Goal: Transaction & Acquisition: Purchase product/service

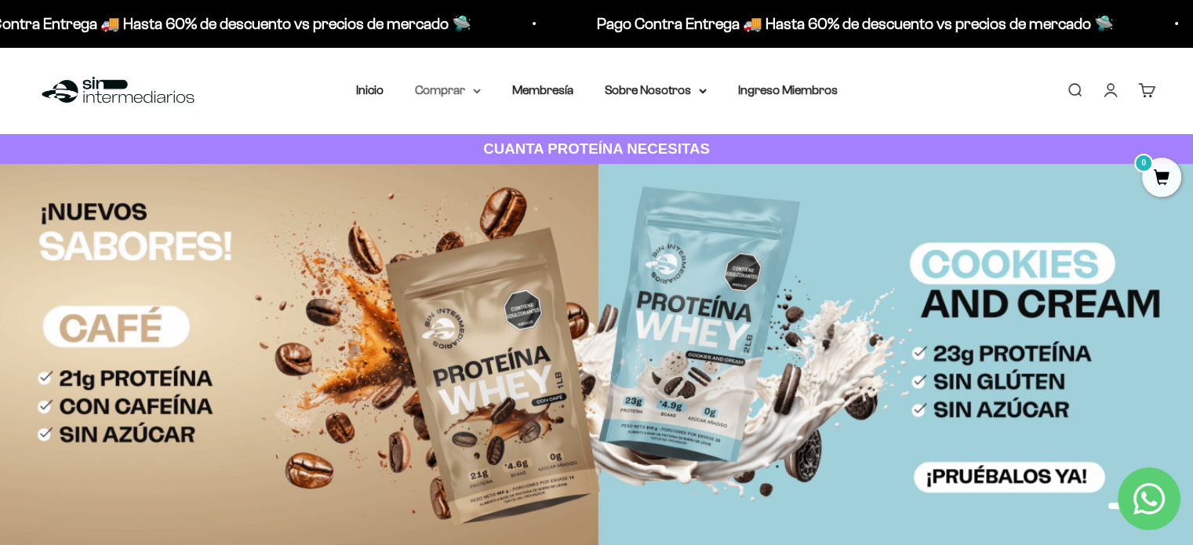
click at [480, 87] on summary "Comprar" at bounding box center [448, 90] width 66 height 20
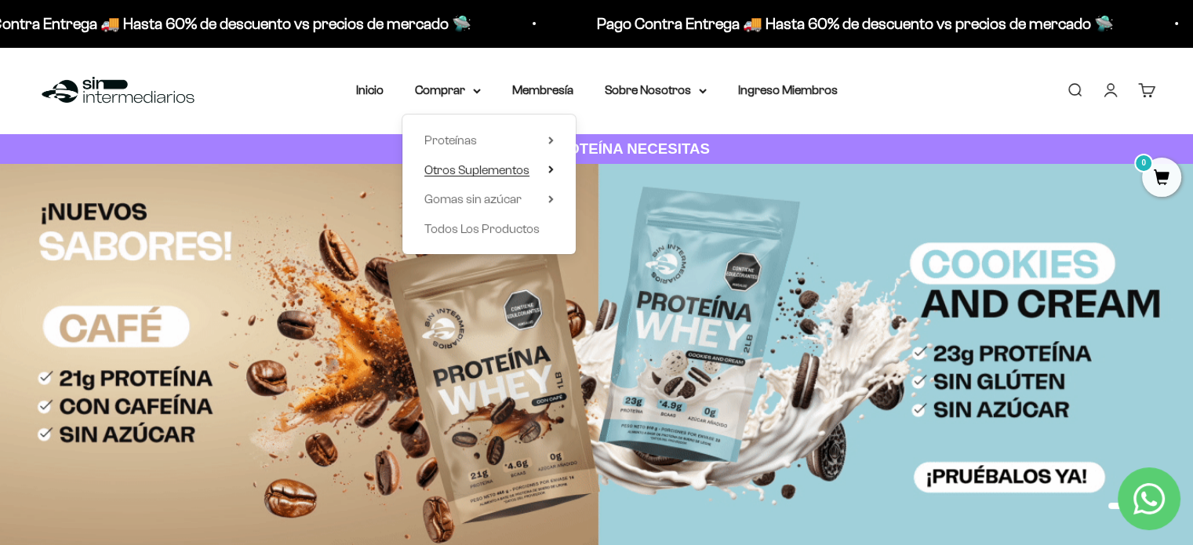
click at [551, 169] on icon at bounding box center [550, 169] width 3 height 6
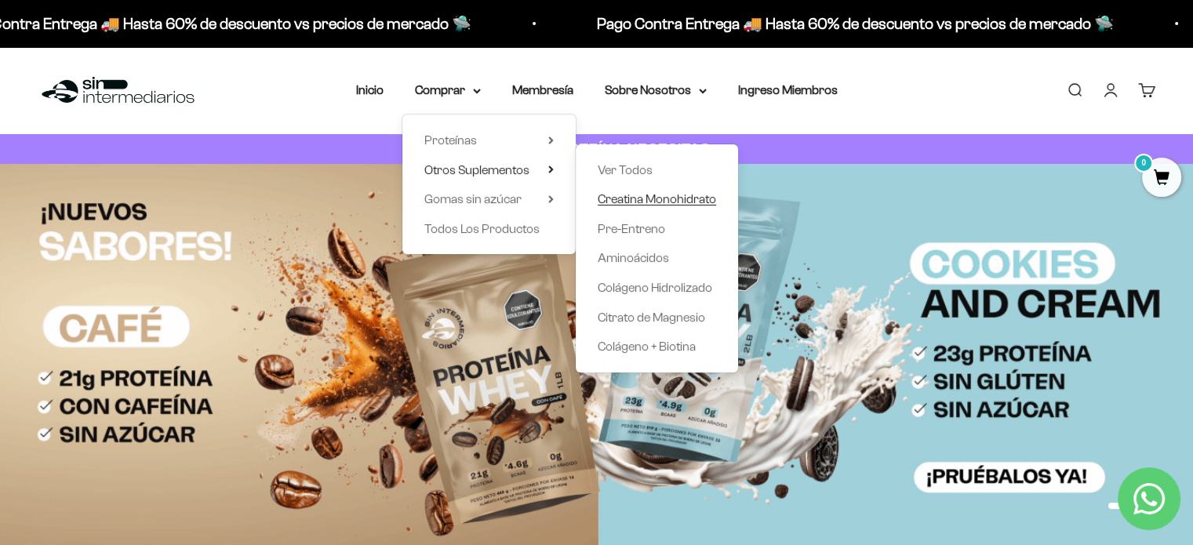
click at [627, 202] on span "Creatina Monohidrato" at bounding box center [657, 198] width 118 height 13
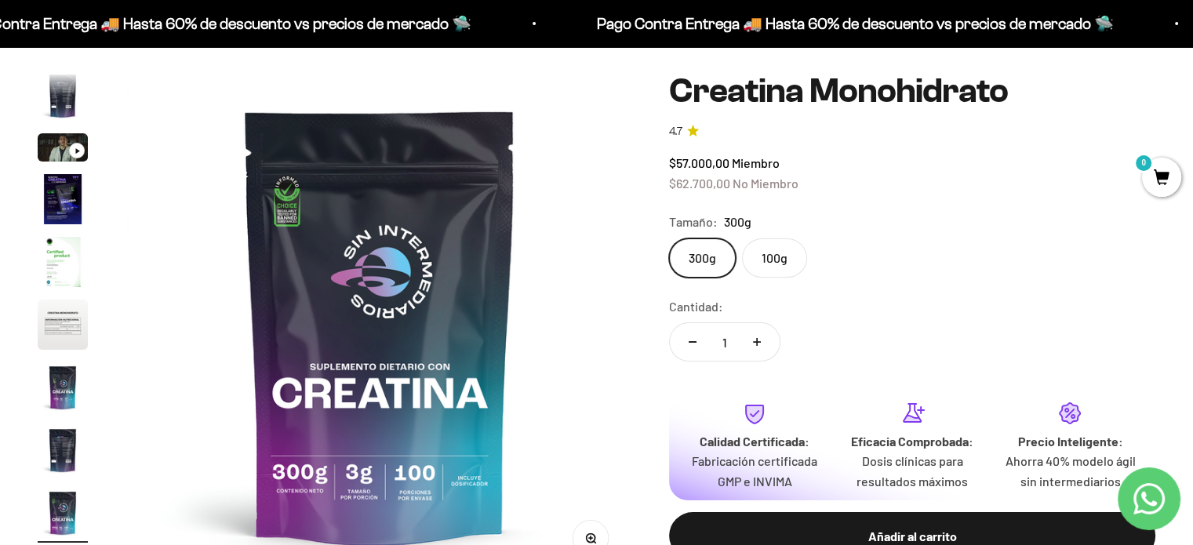
scroll to position [157, 0]
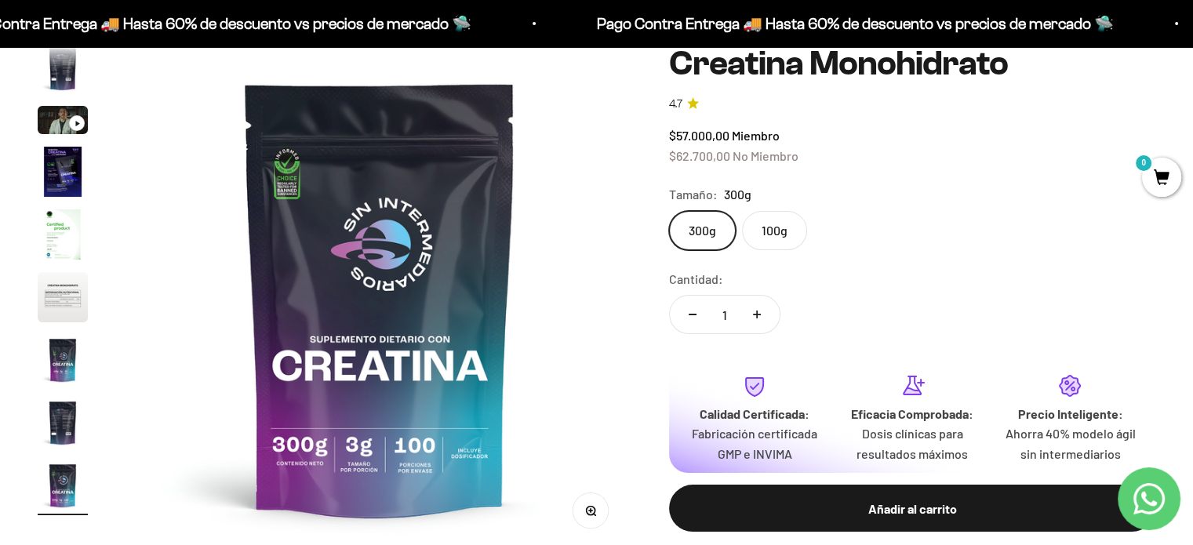
click at [770, 241] on label "100g" at bounding box center [774, 230] width 65 height 39
click at [669, 211] on input "100g" at bounding box center [668, 210] width 1 height 1
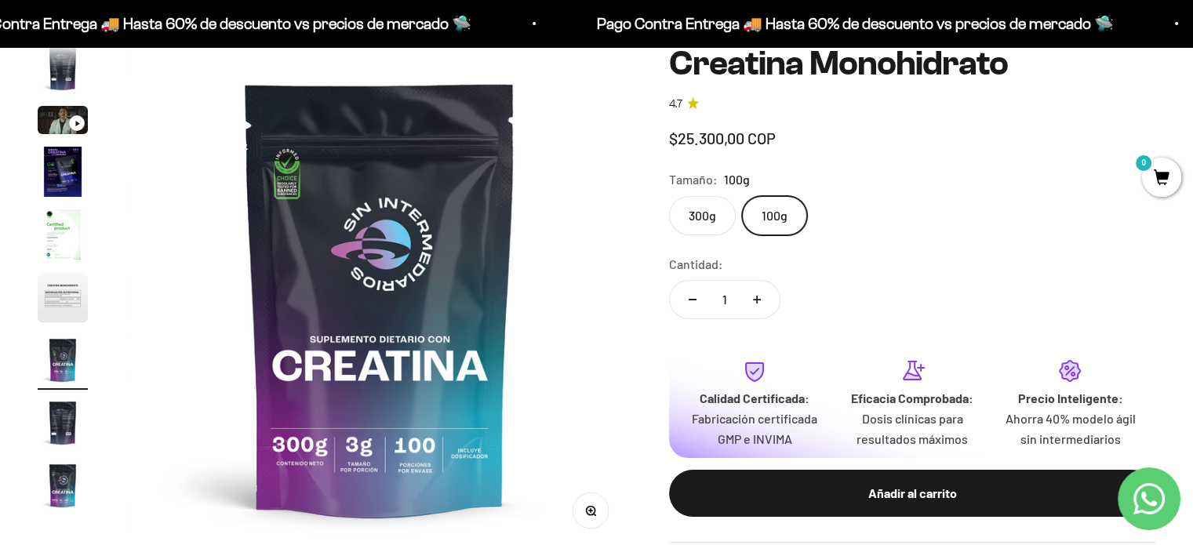
scroll to position [0, 3150]
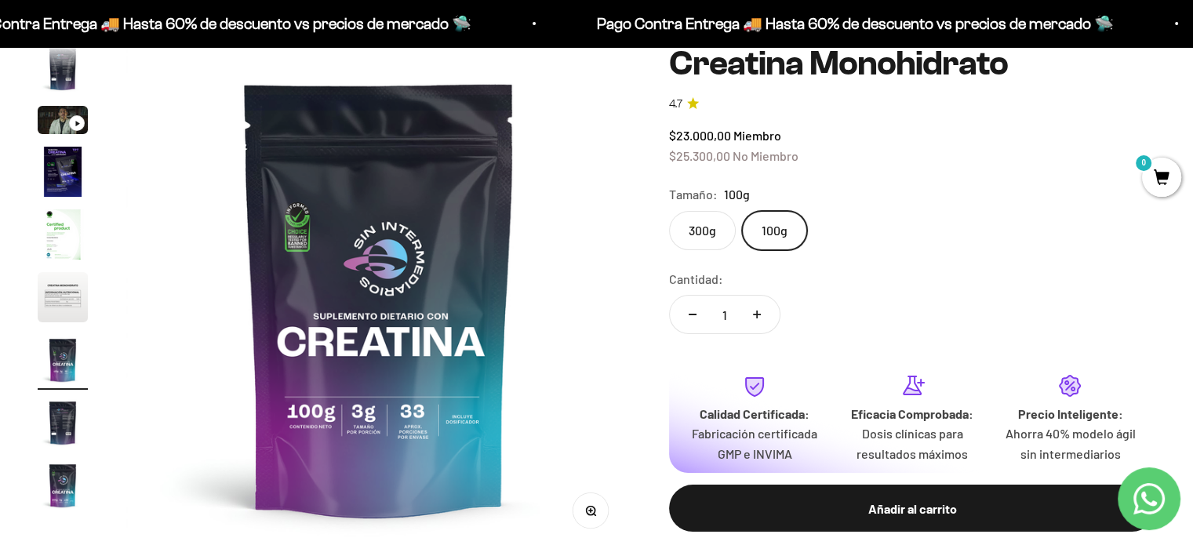
click at [701, 240] on label "300g" at bounding box center [702, 230] width 67 height 39
click at [669, 211] on input "300g" at bounding box center [668, 210] width 1 height 1
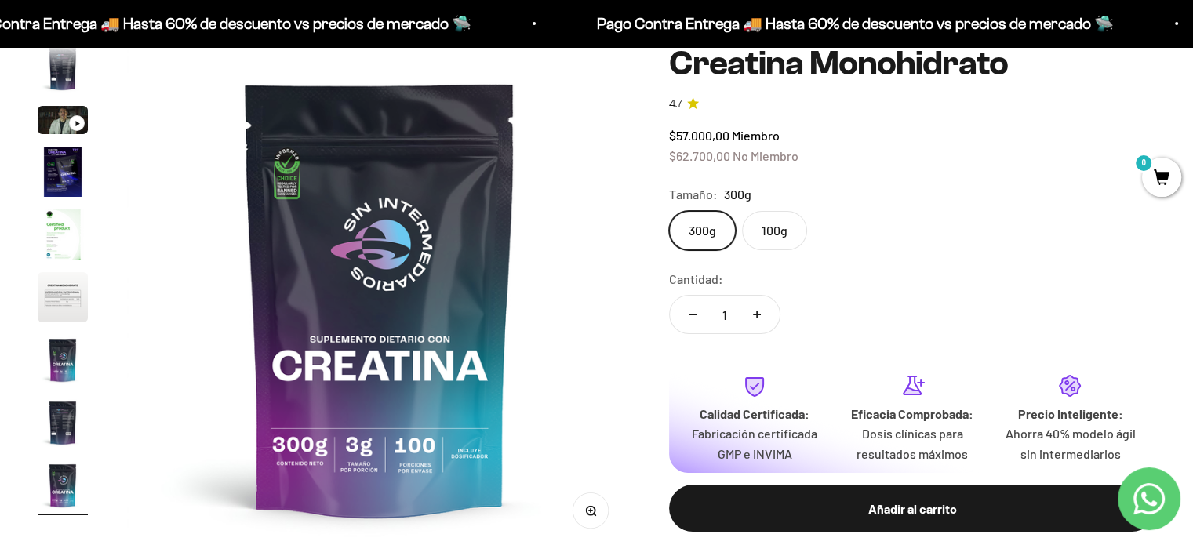
click at [778, 235] on label "100g" at bounding box center [774, 230] width 65 height 39
click at [669, 211] on input "100g" at bounding box center [668, 210] width 1 height 1
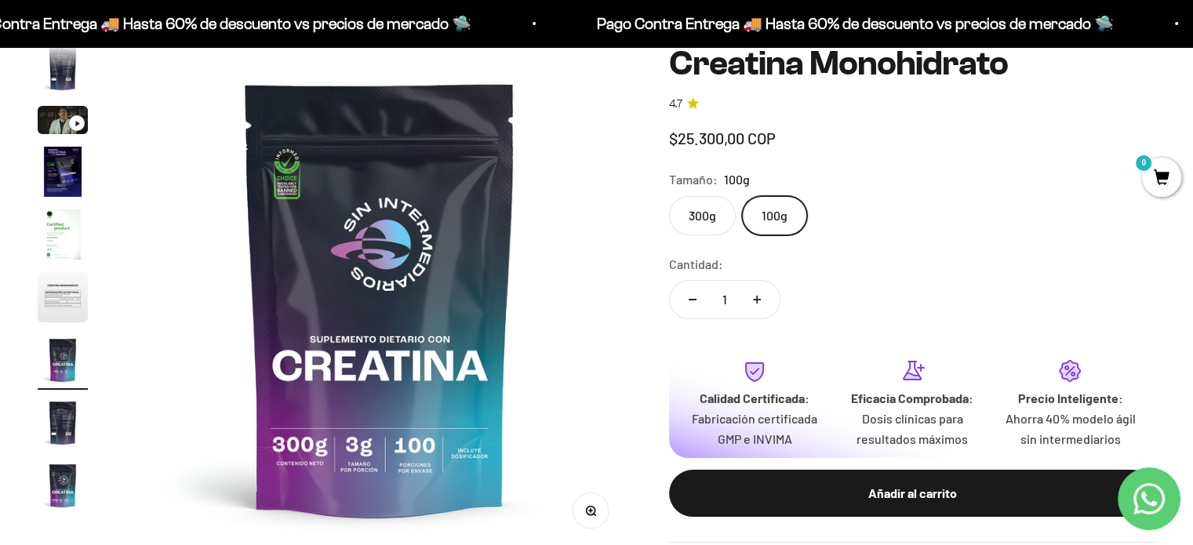
scroll to position [0, 3150]
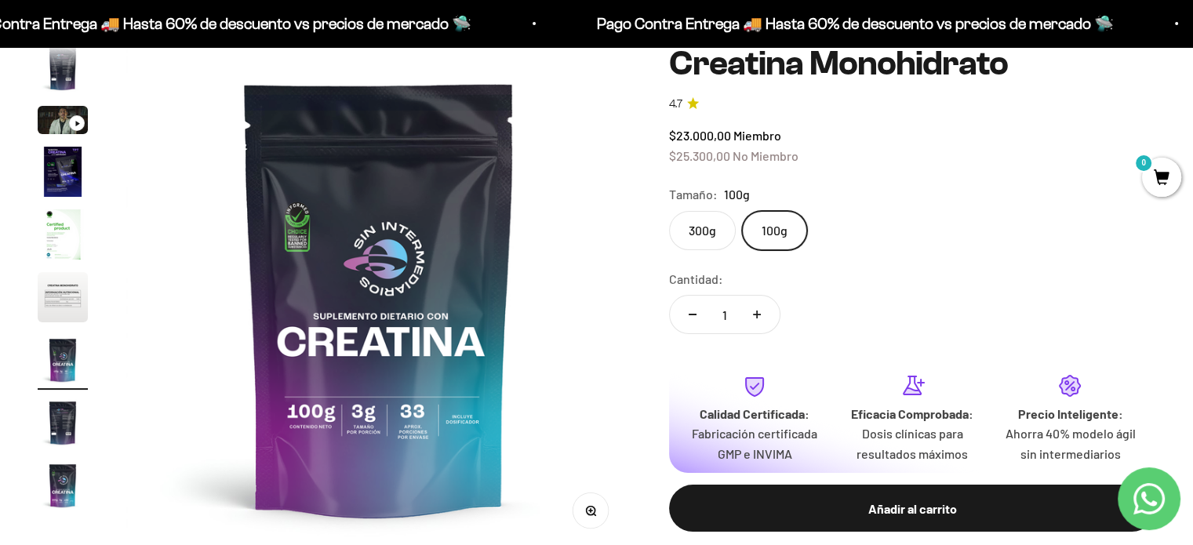
click at [716, 233] on label "300g" at bounding box center [702, 230] width 67 height 39
click at [669, 211] on input "300g" at bounding box center [668, 210] width 1 height 1
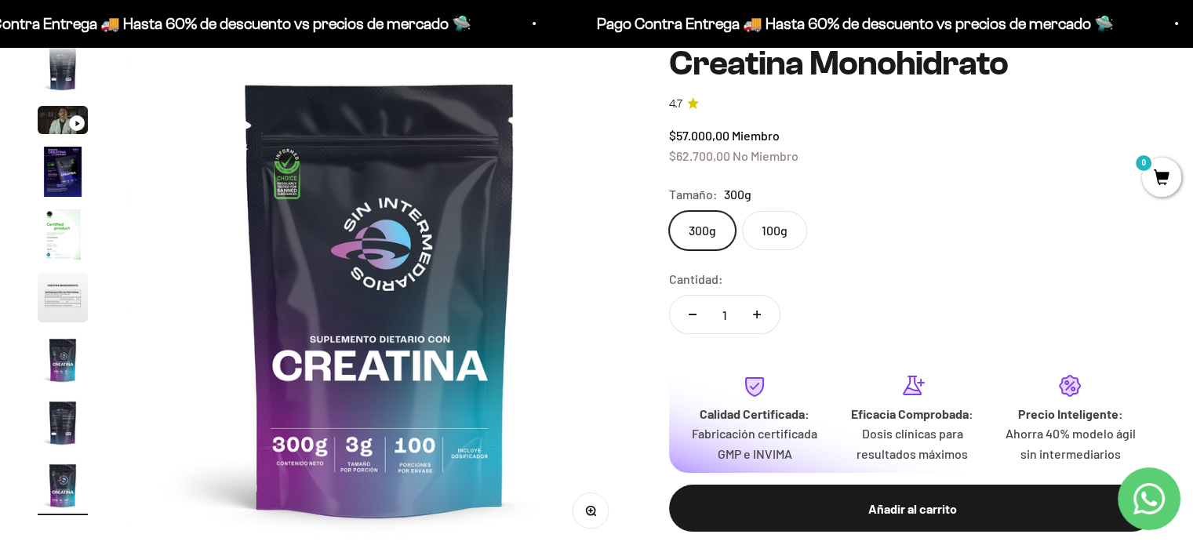
click at [767, 231] on label "100g" at bounding box center [774, 230] width 65 height 39
click at [669, 211] on input "100g" at bounding box center [668, 210] width 1 height 1
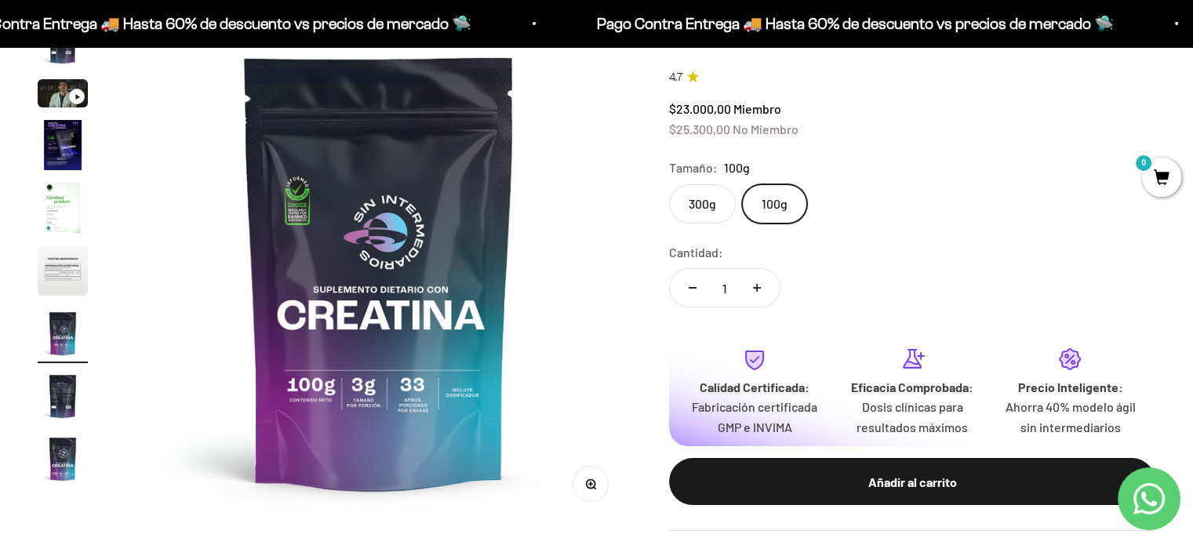
scroll to position [157, 0]
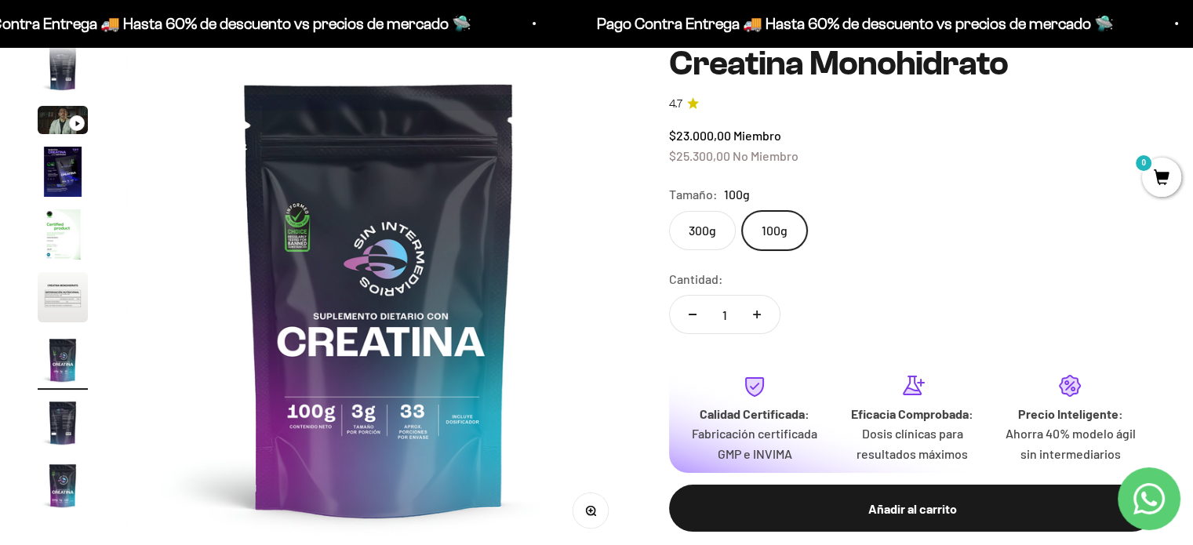
click at [690, 228] on label "300g" at bounding box center [702, 230] width 67 height 39
click at [669, 211] on input "300g" at bounding box center [668, 210] width 1 height 1
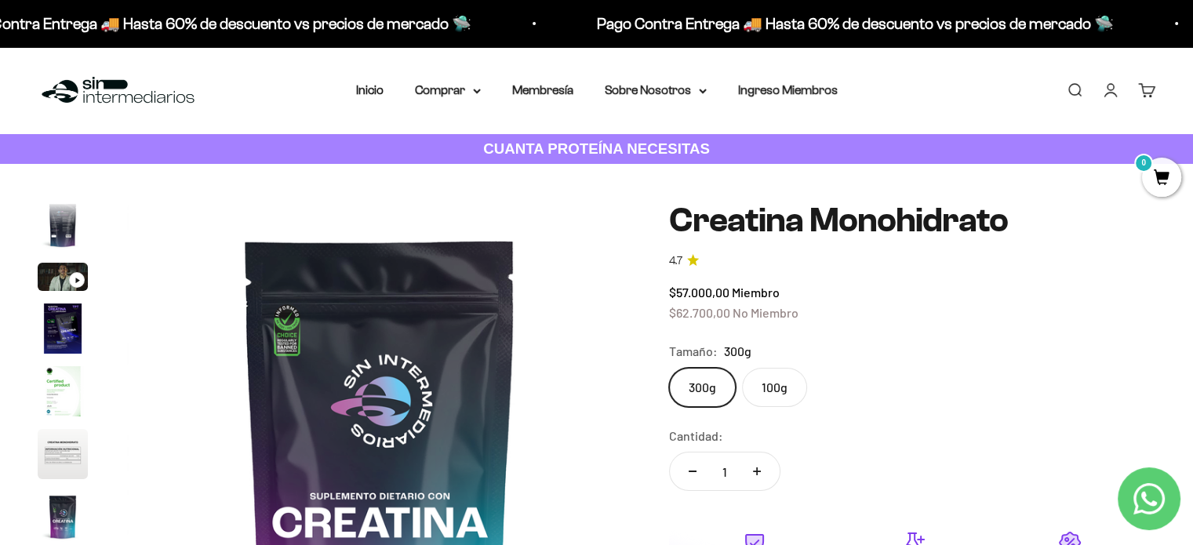
click at [55, 219] on img "Ir al artículo 2" at bounding box center [63, 225] width 50 height 50
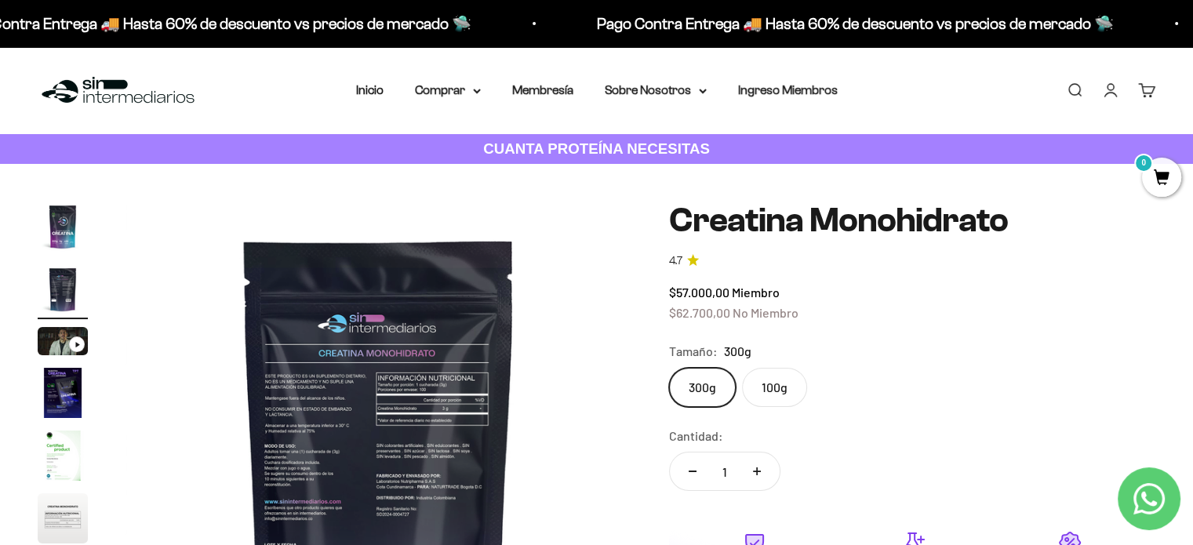
click at [60, 225] on img "Ir al artículo 1" at bounding box center [63, 227] width 50 height 50
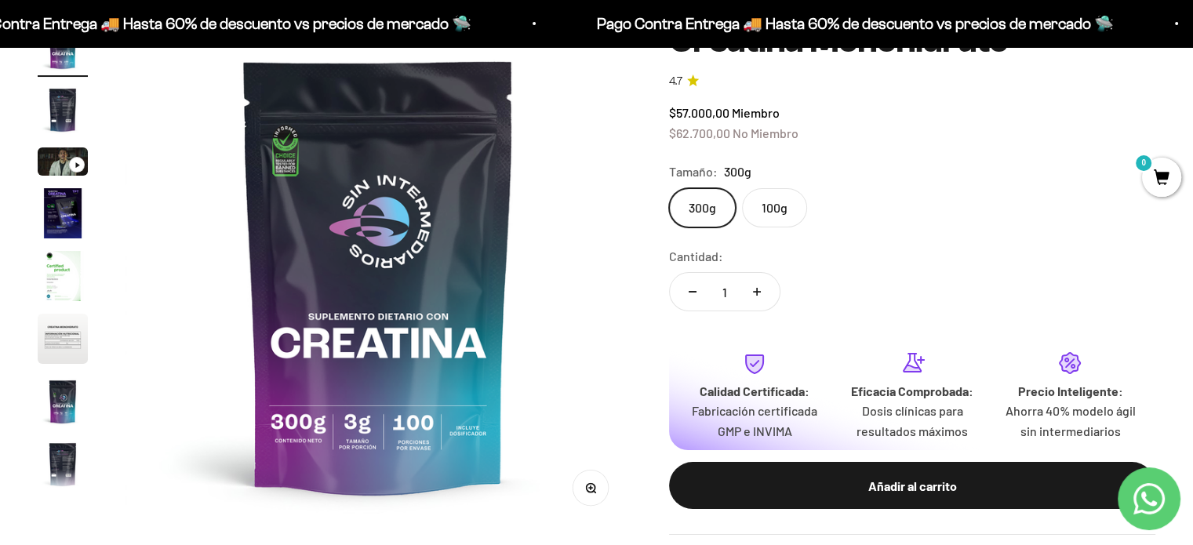
scroll to position [157, 0]
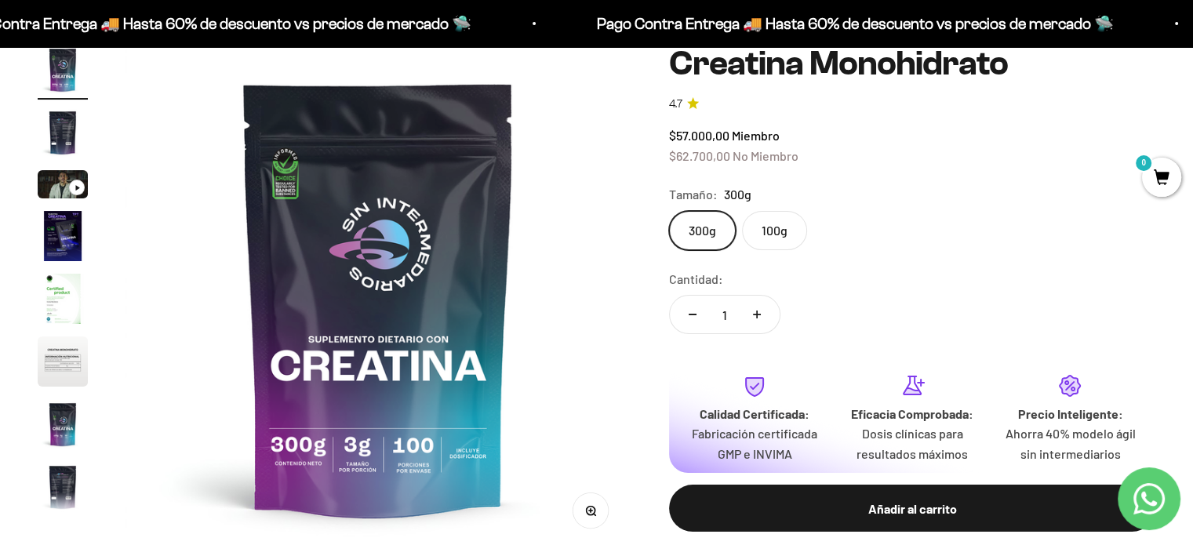
click at [861, 237] on div "300g 100g" at bounding box center [912, 230] width 486 height 39
click at [769, 244] on label "100g" at bounding box center [774, 230] width 65 height 39
click at [669, 211] on input "100g" at bounding box center [668, 210] width 1 height 1
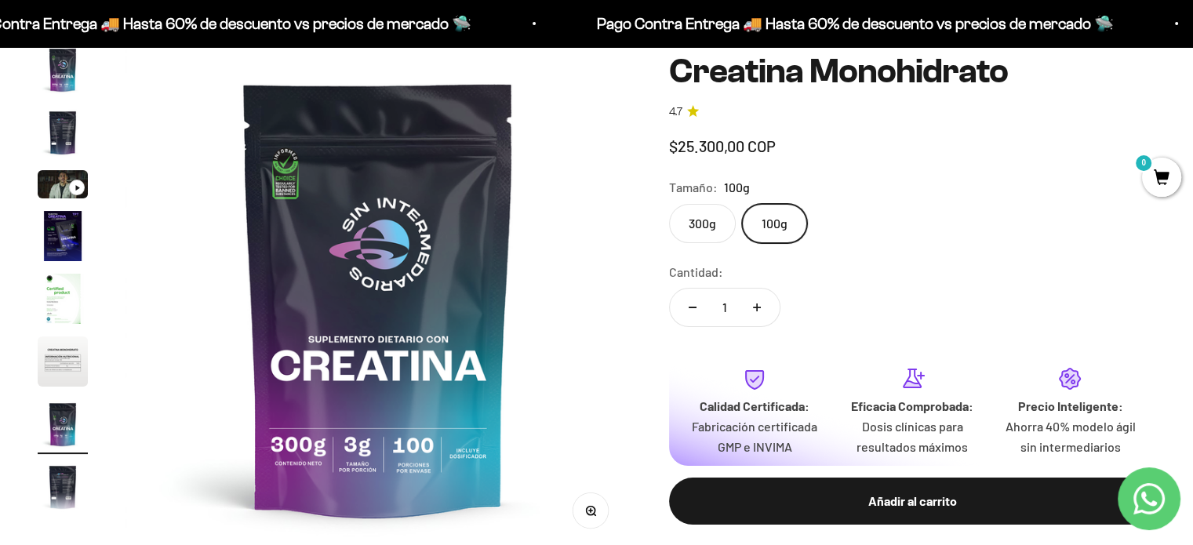
scroll to position [64, 0]
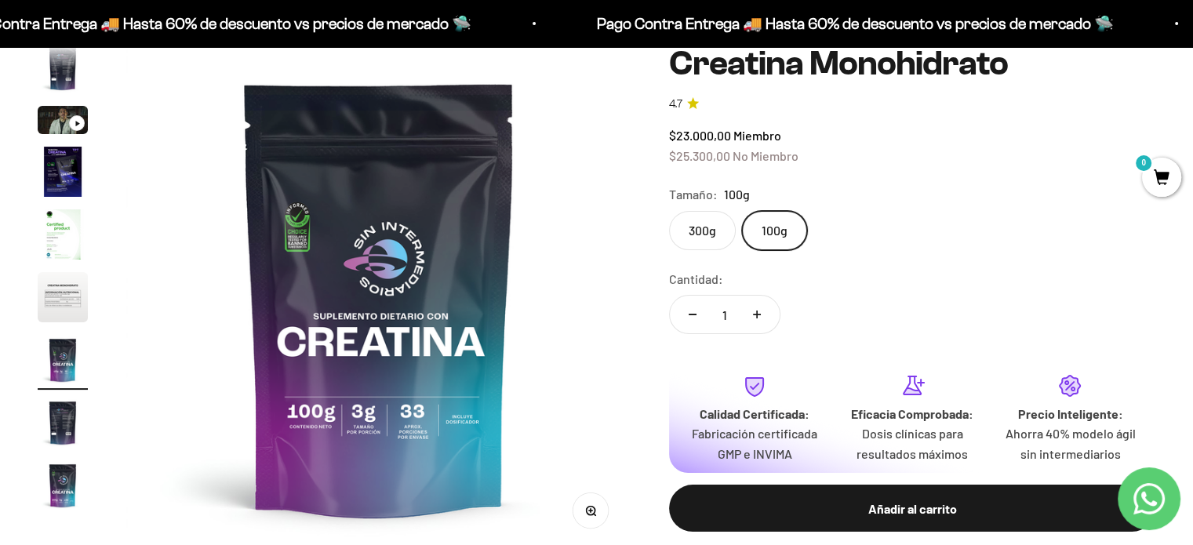
click at [706, 233] on label "300g" at bounding box center [702, 230] width 67 height 39
click at [669, 211] on input "300g" at bounding box center [668, 210] width 1 height 1
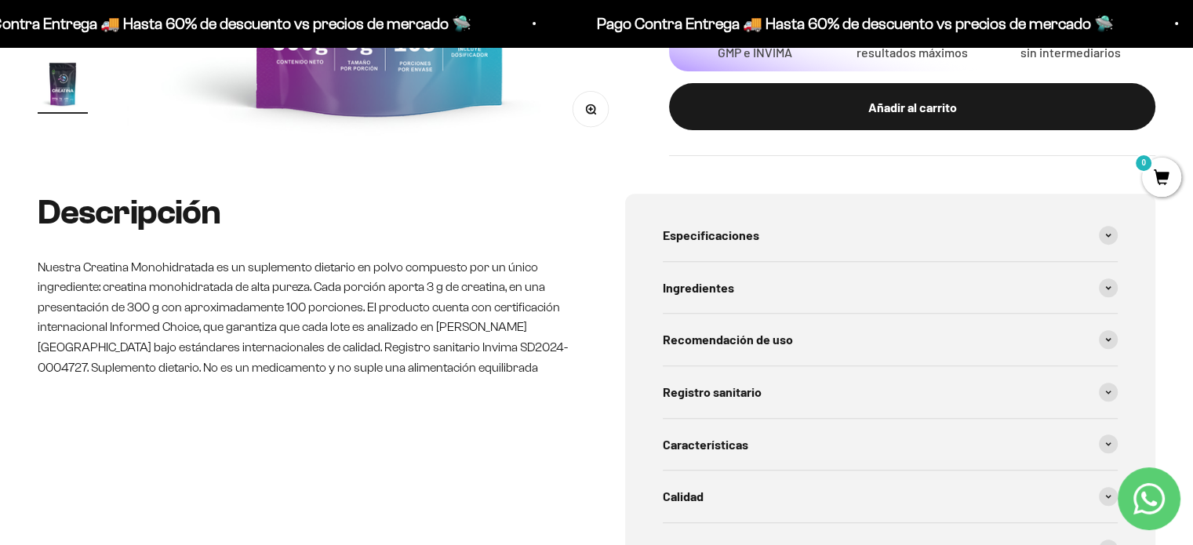
scroll to position [549, 0]
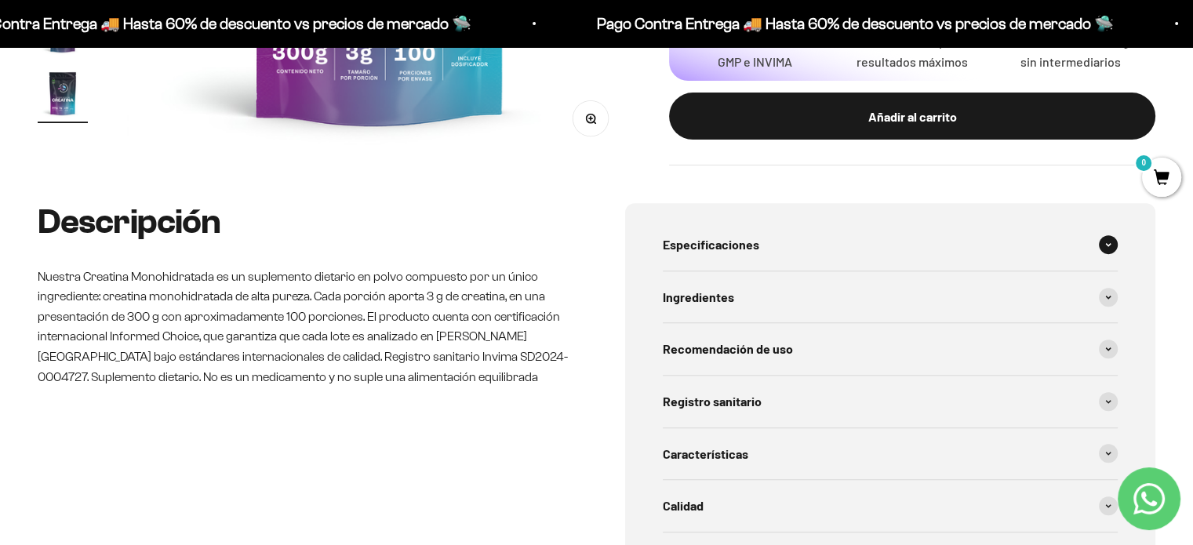
click at [756, 235] on span "Especificaciones" at bounding box center [711, 245] width 97 height 20
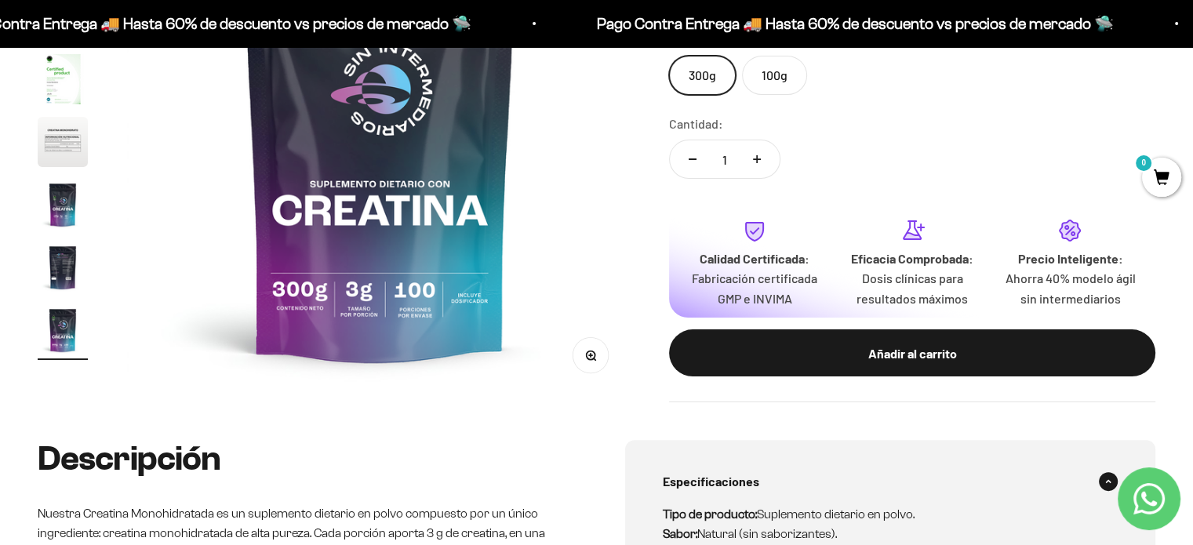
scroll to position [235, 0]
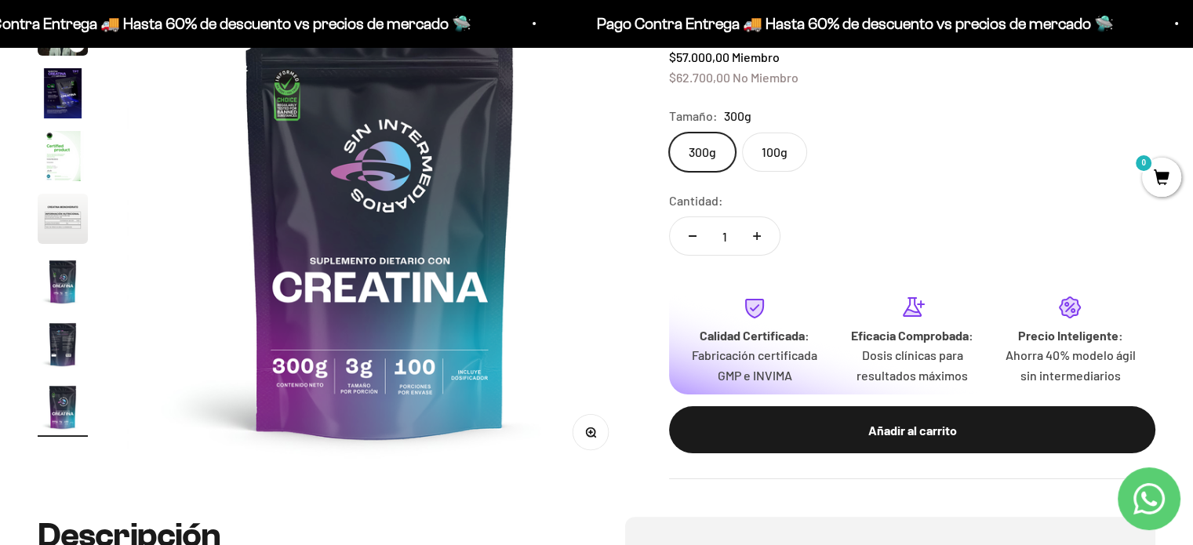
click at [779, 159] on label "100g" at bounding box center [774, 152] width 65 height 39
click at [669, 133] on input "100g" at bounding box center [668, 132] width 1 height 1
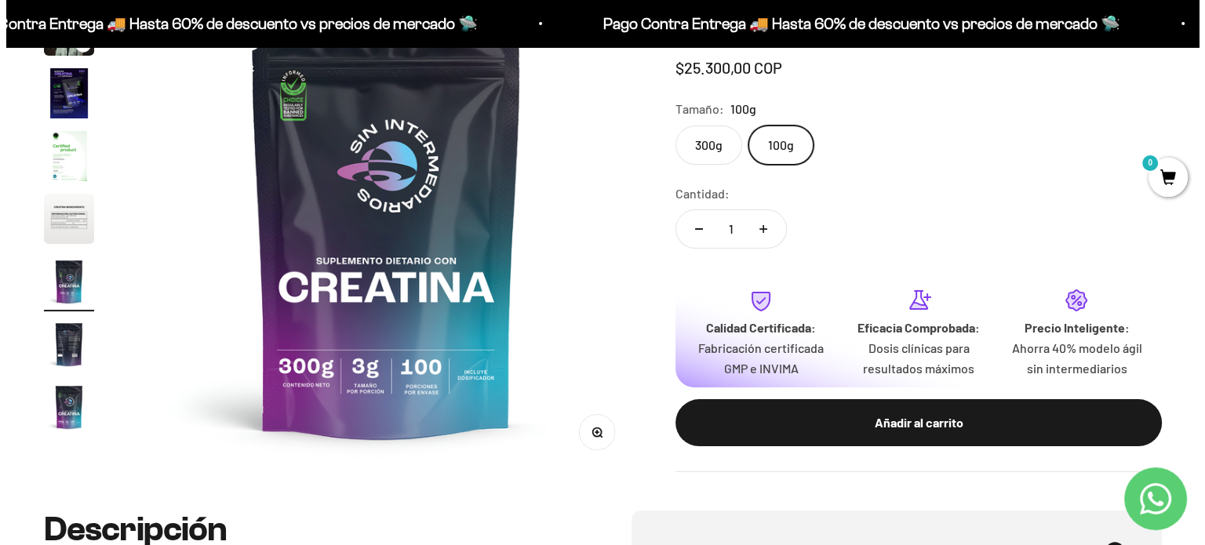
scroll to position [0, 3150]
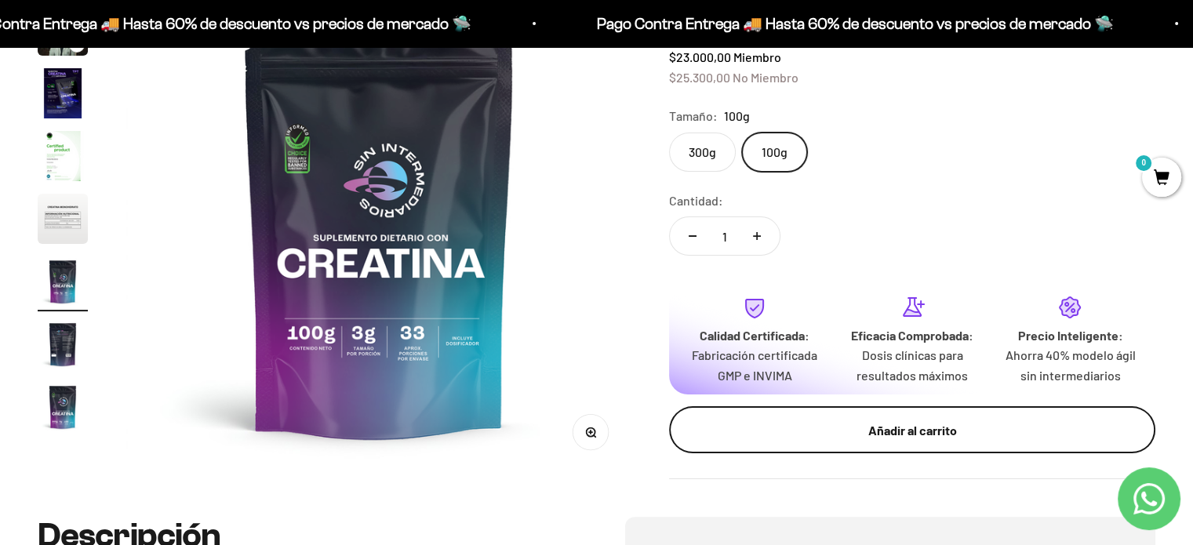
click at [844, 428] on div "Añadir al carrito" at bounding box center [913, 431] width 424 height 20
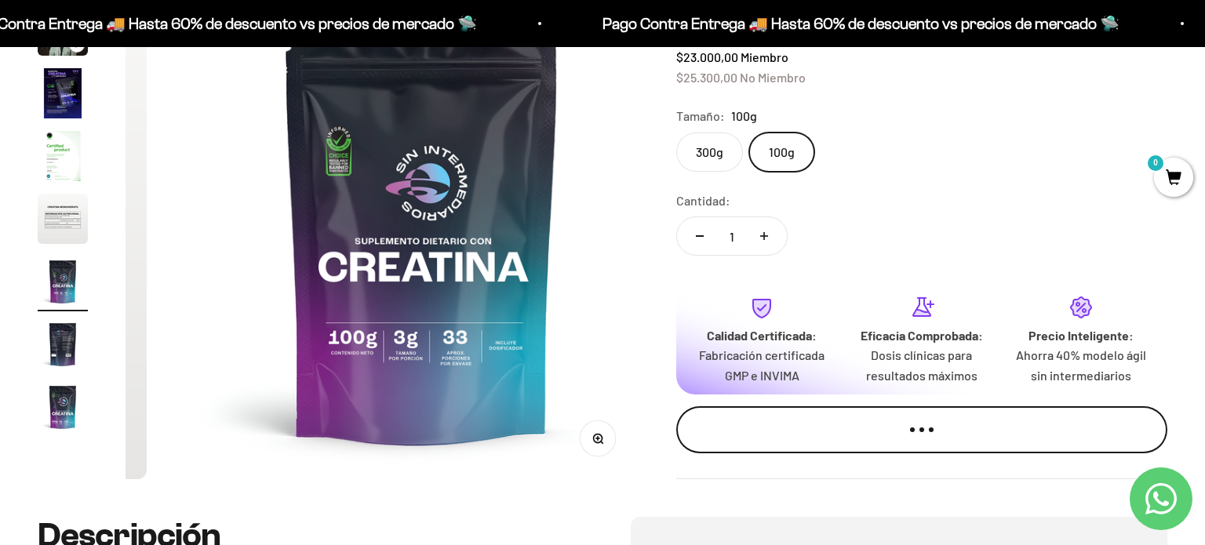
scroll to position [0, 3189]
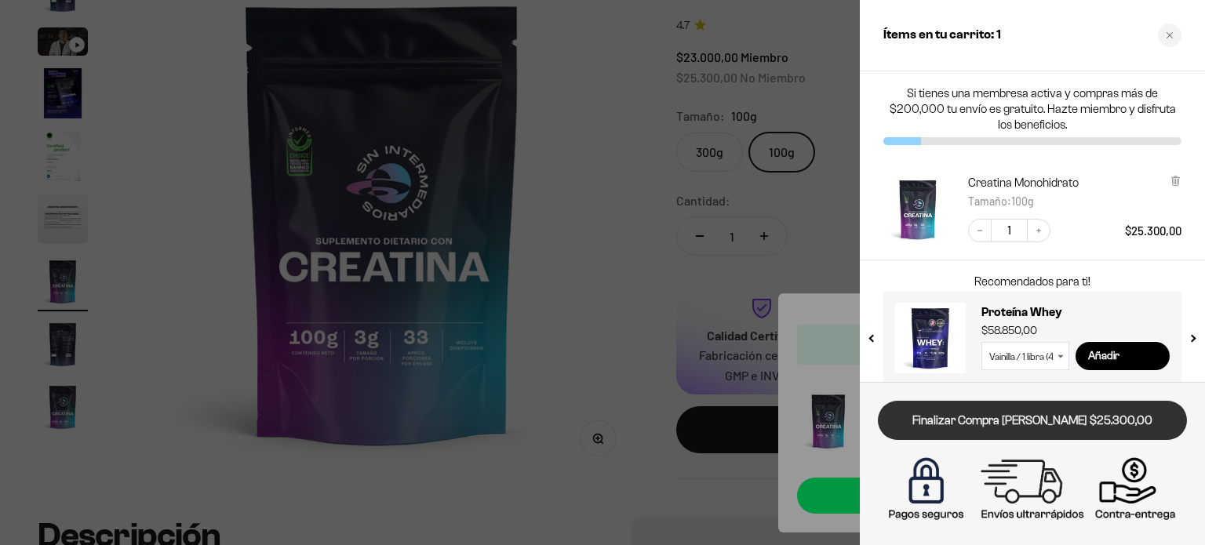
click at [1010, 417] on link "Finalizar Compra [PERSON_NAME] $25.300,00" at bounding box center [1032, 421] width 309 height 40
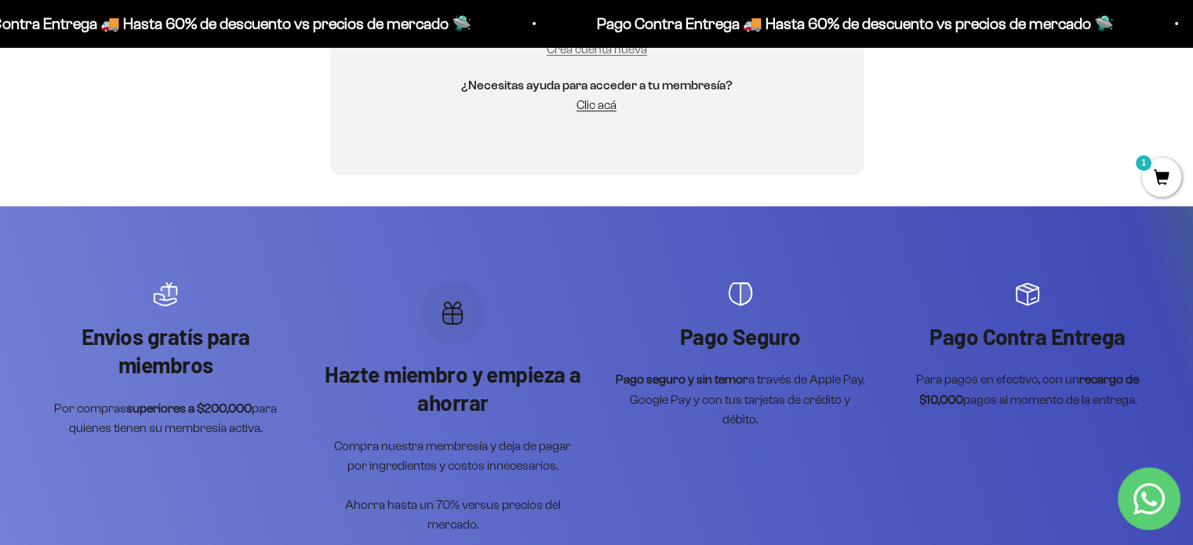
scroll to position [392, 0]
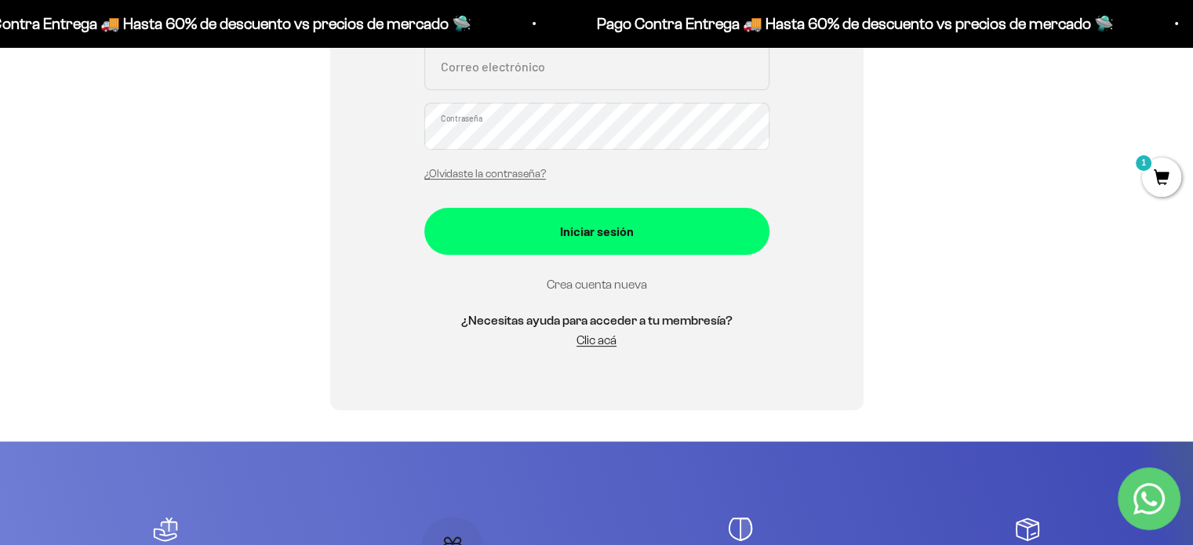
click at [580, 285] on link "Crea cuenta nueva" at bounding box center [597, 284] width 100 height 13
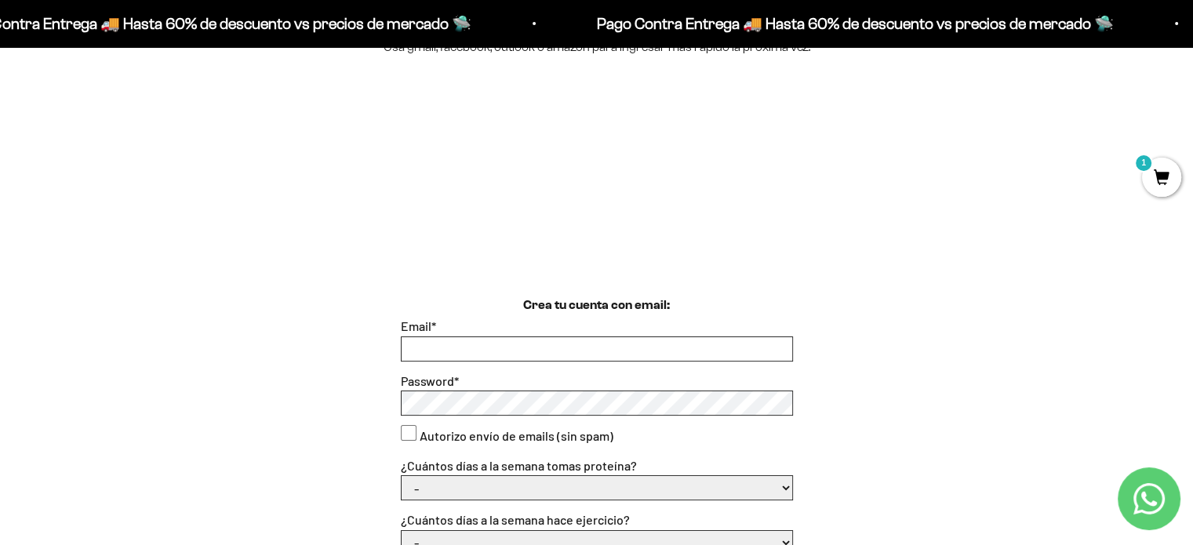
scroll to position [314, 0]
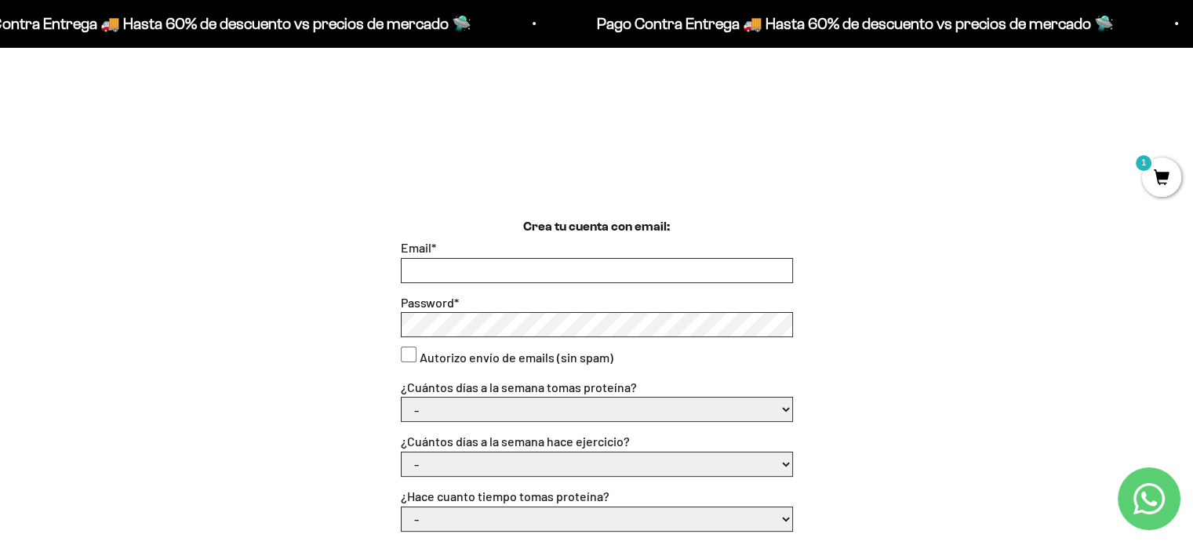
click at [581, 276] on input "Email *" at bounding box center [597, 271] width 391 height 24
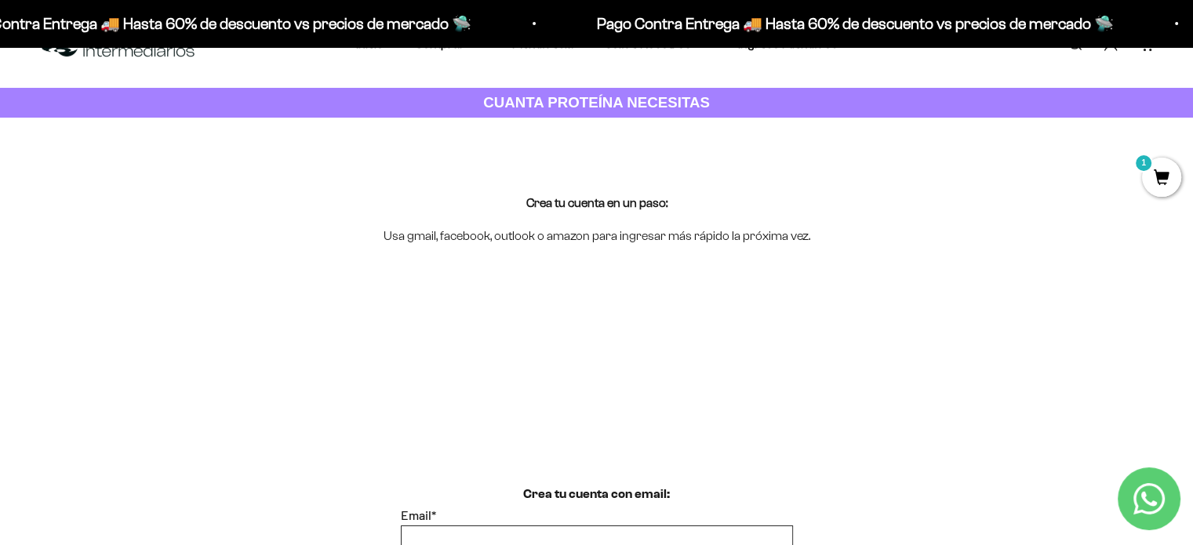
scroll to position [0, 0]
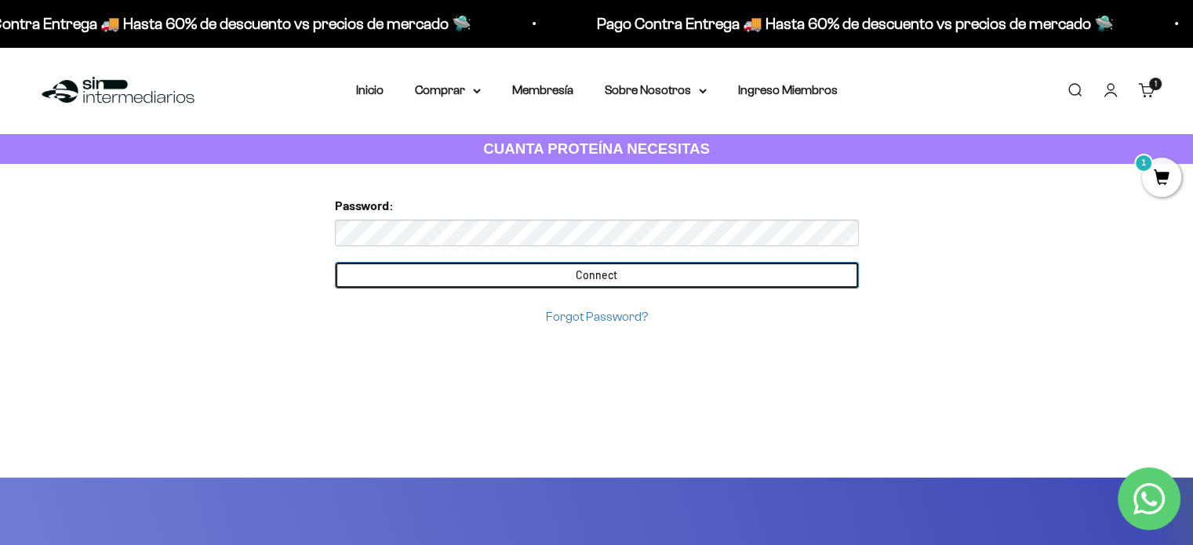
click at [636, 272] on input "Connect" at bounding box center [597, 275] width 524 height 27
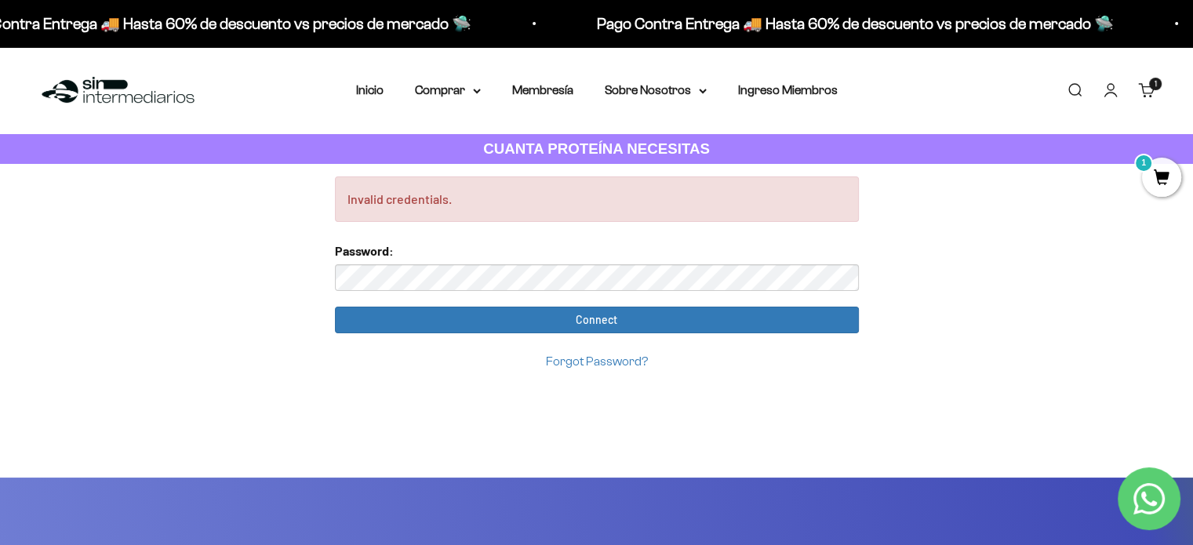
drag, startPoint x: 946, startPoint y: 246, endPoint x: 703, endPoint y: 335, distance: 259.2
click at [1116, 93] on link "Iniciar sesión" at bounding box center [1110, 90] width 17 height 17
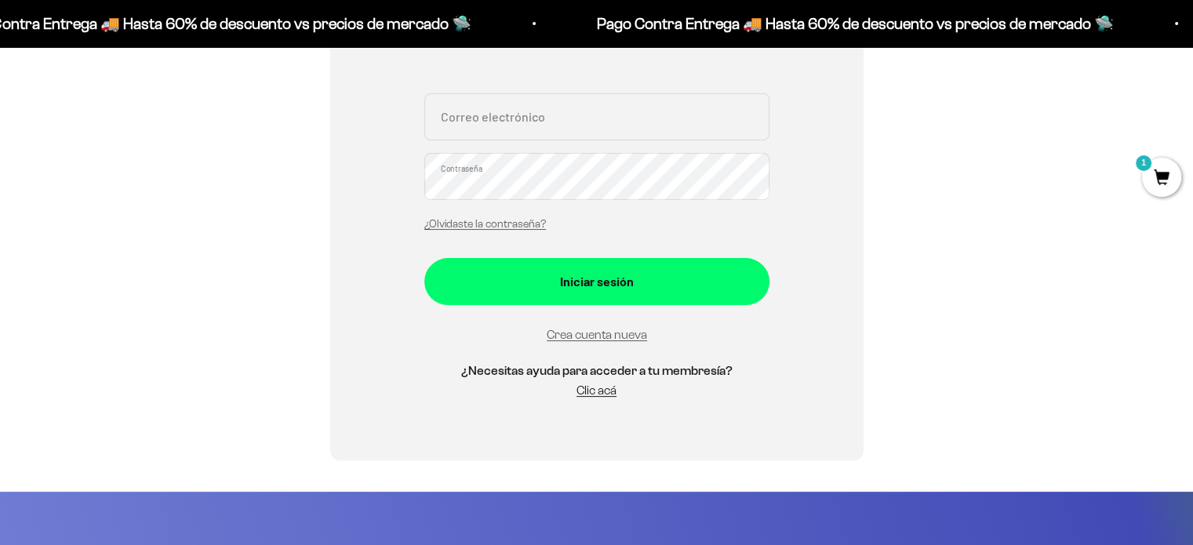
scroll to position [392, 0]
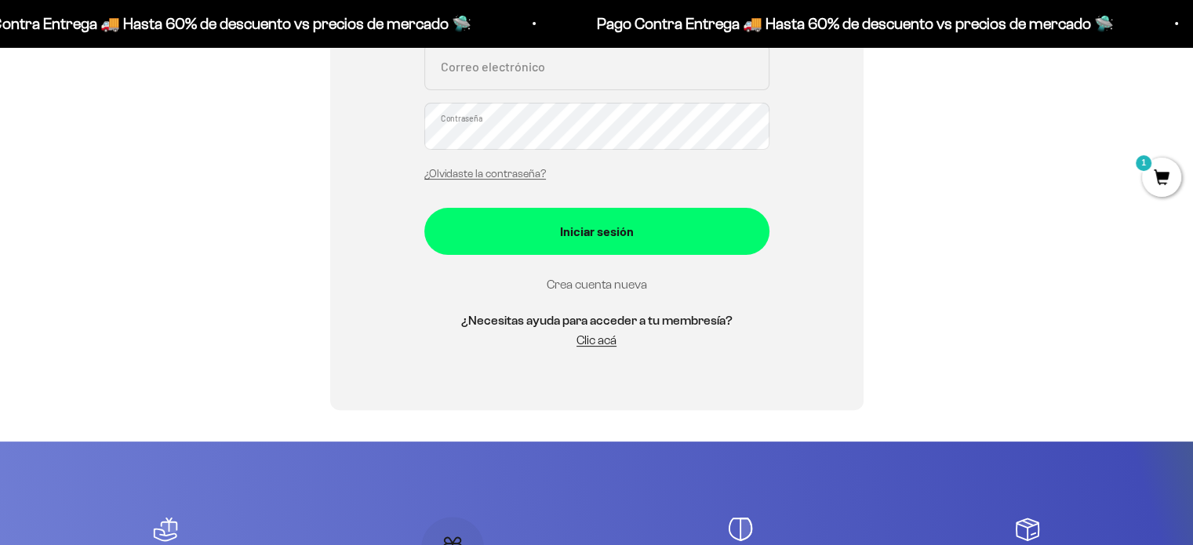
click at [618, 285] on link "Crea cuenta nueva" at bounding box center [597, 284] width 100 height 13
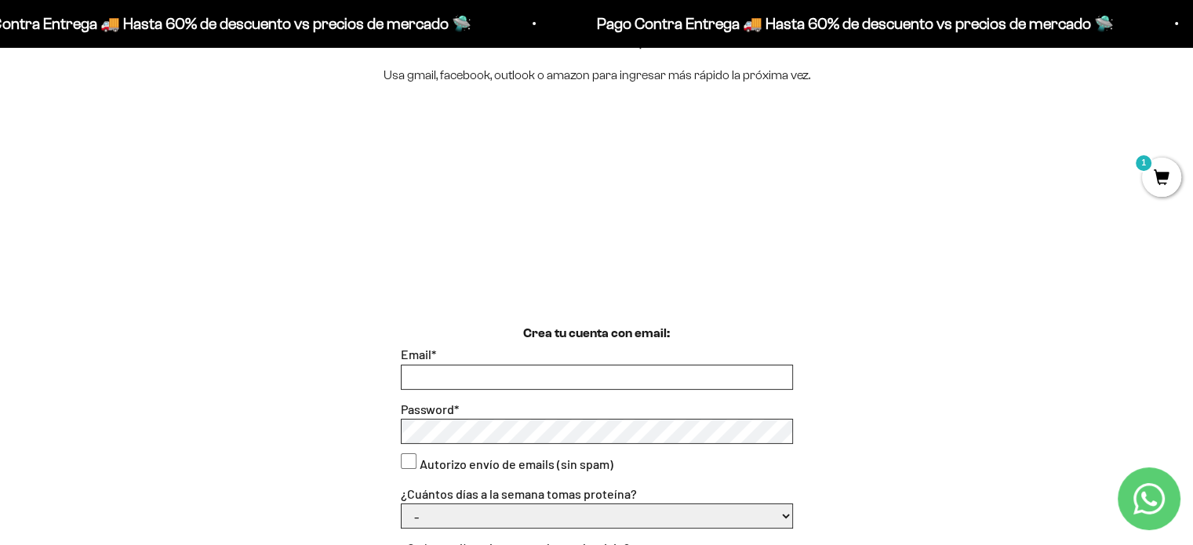
scroll to position [235, 0]
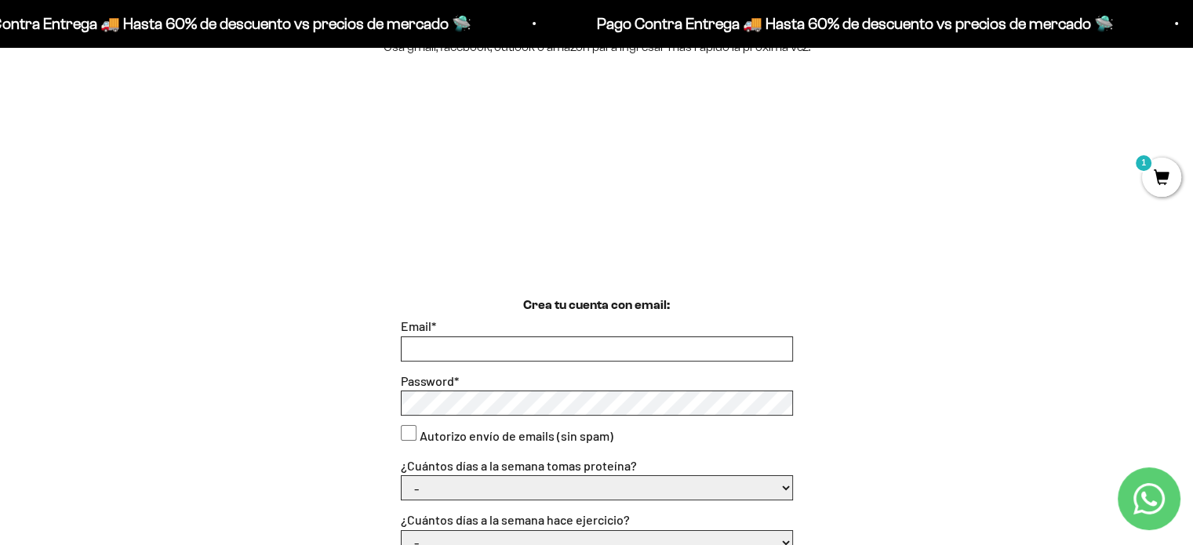
click at [631, 351] on input "Email *" at bounding box center [597, 349] width 391 height 24
type input "stevenjv93@gmail.com"
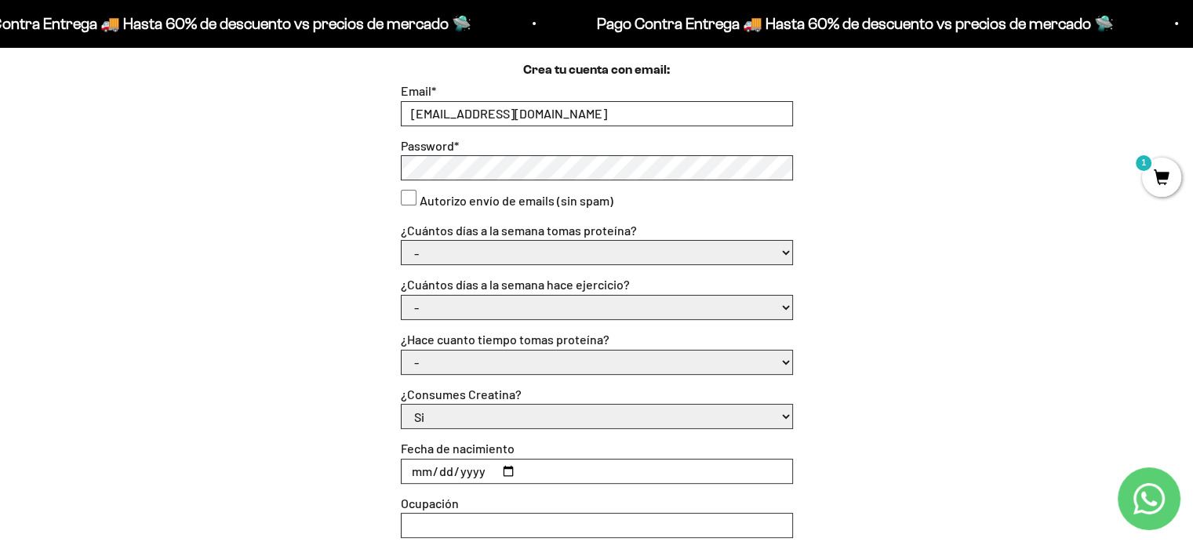
click at [405, 191] on consent"] "Autorizo envío de emails (sin spam)" at bounding box center [409, 198] width 16 height 16
checkbox consent"] "true"
click at [476, 252] on select "- 1 o 2 3 a 5 6 o 7" at bounding box center [597, 253] width 391 height 24
click at [369, 253] on div "Crea tu cuenta con email: Email * stevenjv93@gmail.com Password * Autorizo enví…" at bounding box center [597, 354] width 1118 height 589
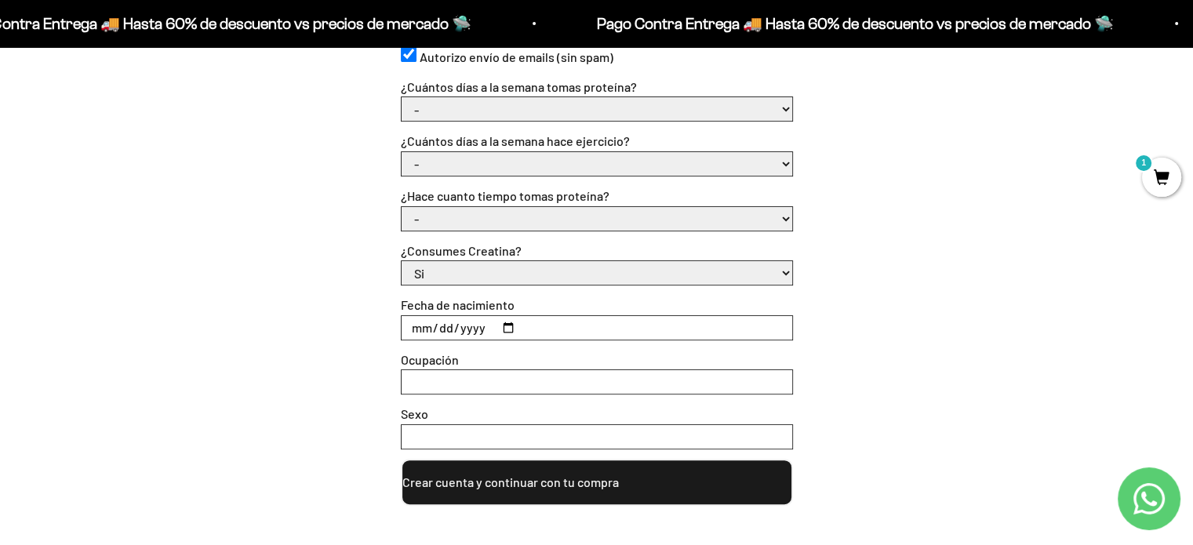
scroll to position [549, 0]
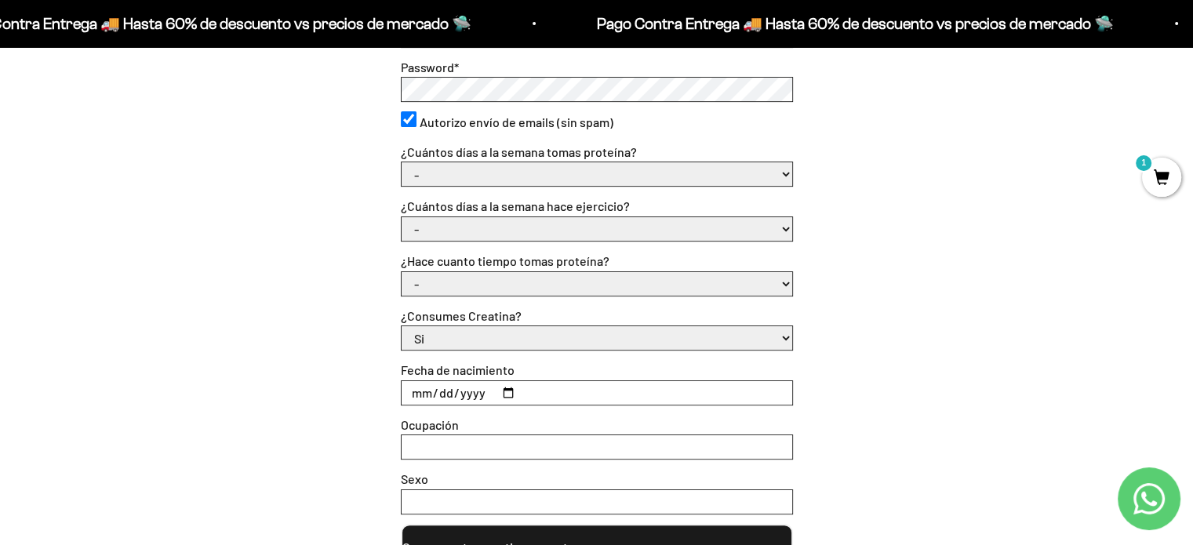
click at [468, 180] on select "- 1 o 2 3 a 5 6 o 7" at bounding box center [597, 174] width 391 height 24
select select "1 o 2"
click at [402, 162] on select "- 1 o 2 3 a 5 6 o 7" at bounding box center [597, 174] width 391 height 24
click at [454, 231] on select "- No hago 1 a 2 días 3 a 5 días 6 o 7 días" at bounding box center [597, 229] width 391 height 24
select select "6 o 7 días"
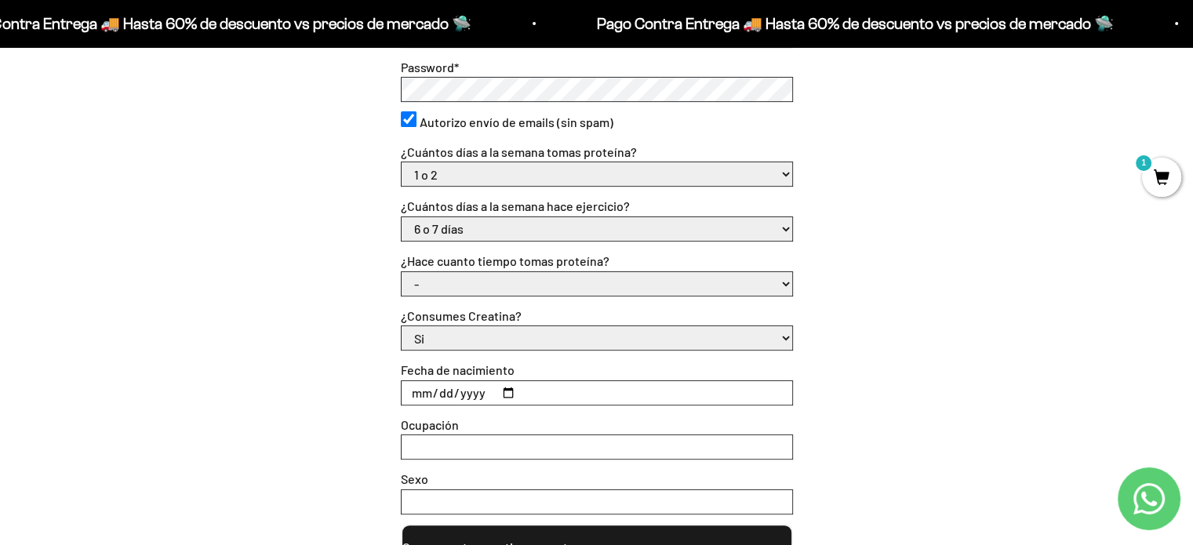
click at [402, 217] on select "- No hago 1 a 2 días 3 a 5 días 6 o 7 días" at bounding box center [597, 229] width 391 height 24
click at [463, 282] on select "- Apenas estoy empezando Menos de 6 meses Más de 6 meses Hace más de un año" at bounding box center [597, 284] width 391 height 24
select select "Apenas estoy empezando"
click at [402, 272] on select "- Apenas estoy empezando Menos de 6 meses Más de 6 meses Hace más de un año" at bounding box center [597, 284] width 391 height 24
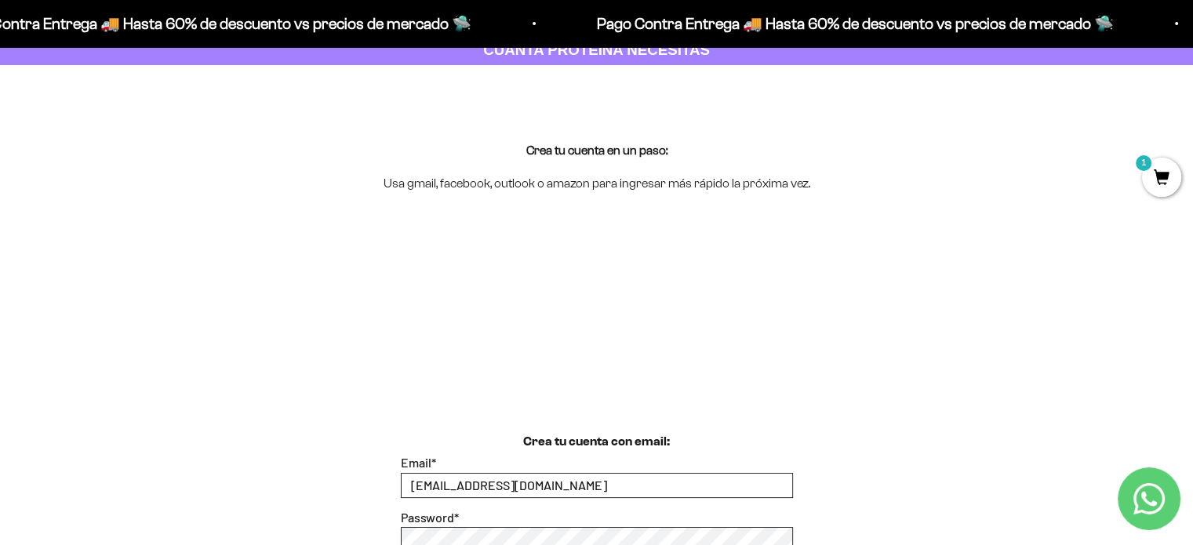
scroll to position [0, 0]
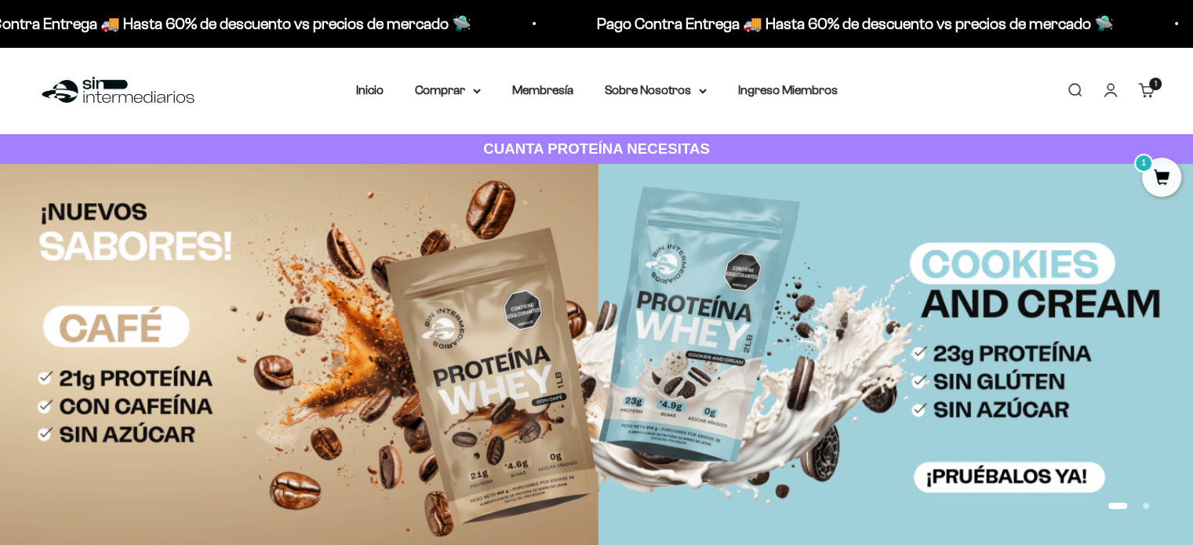
click at [1102, 82] on link "Iniciar sesión" at bounding box center [1110, 90] width 17 height 17
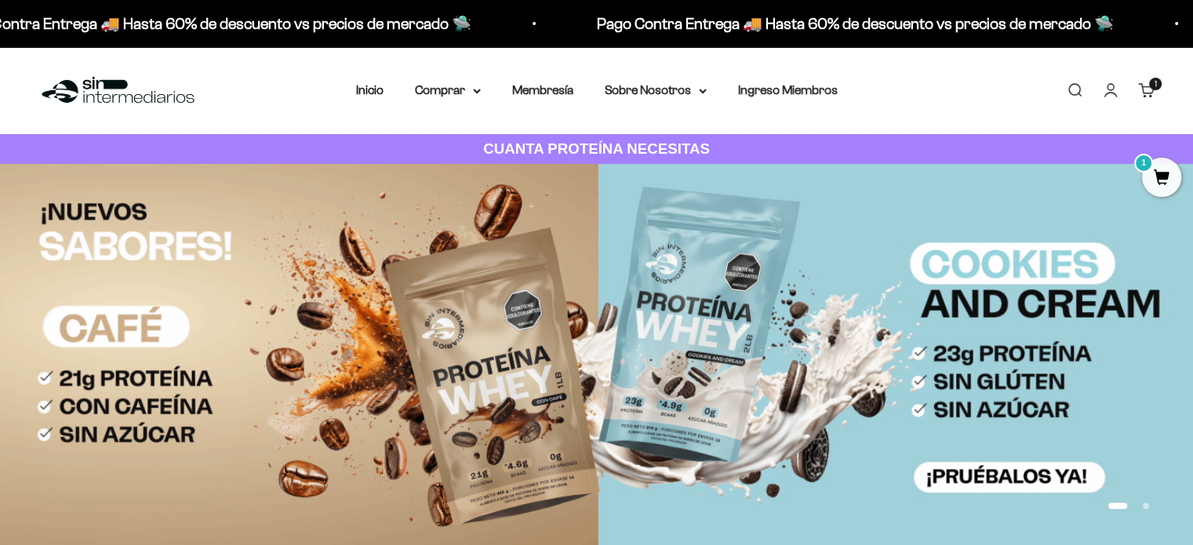
click at [1112, 84] on link "Iniciar sesión" at bounding box center [1110, 90] width 17 height 17
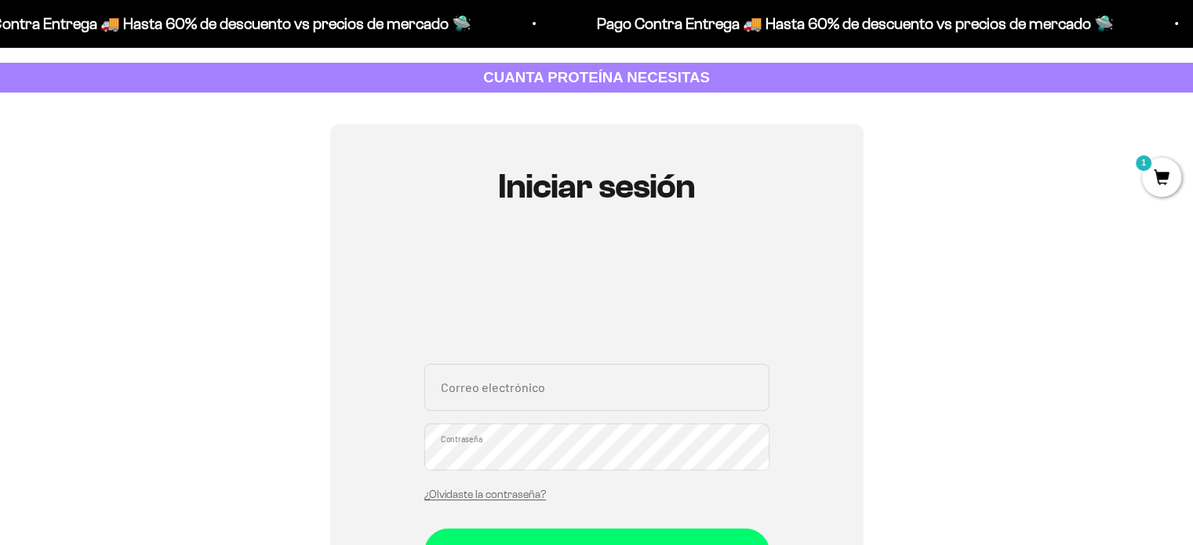
scroll to position [157, 0]
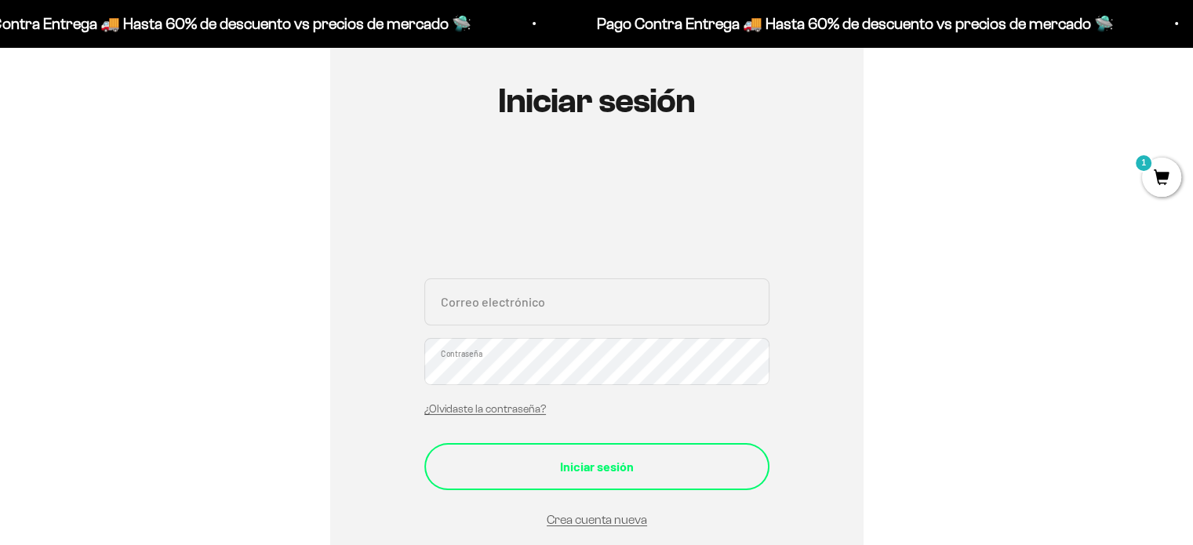
type input "stevenjv93@gmail.com"
click at [651, 473] on div "Iniciar sesión" at bounding box center [597, 467] width 282 height 20
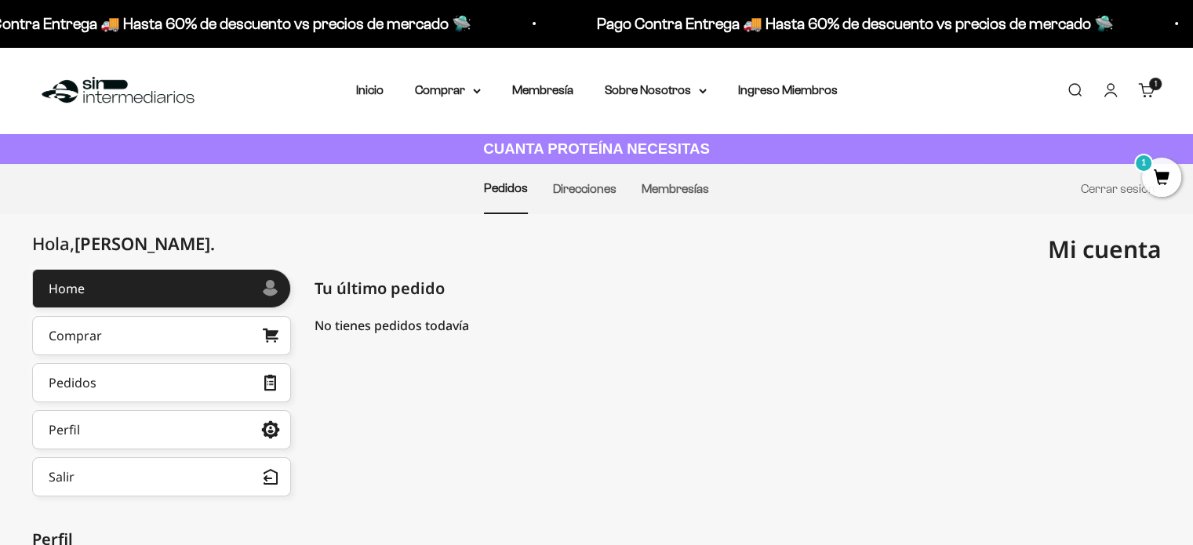
click at [1155, 86] on span "1" at bounding box center [1156, 84] width 2 height 8
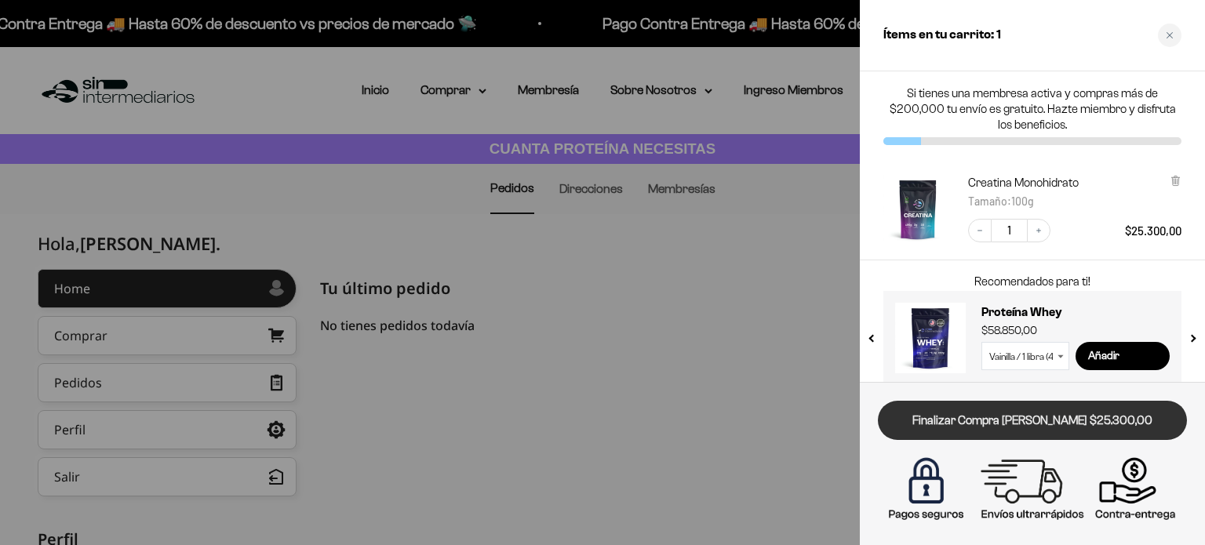
click at [982, 415] on link "Finalizar Compra [PERSON_NAME] $25.300,00" at bounding box center [1032, 421] width 309 height 40
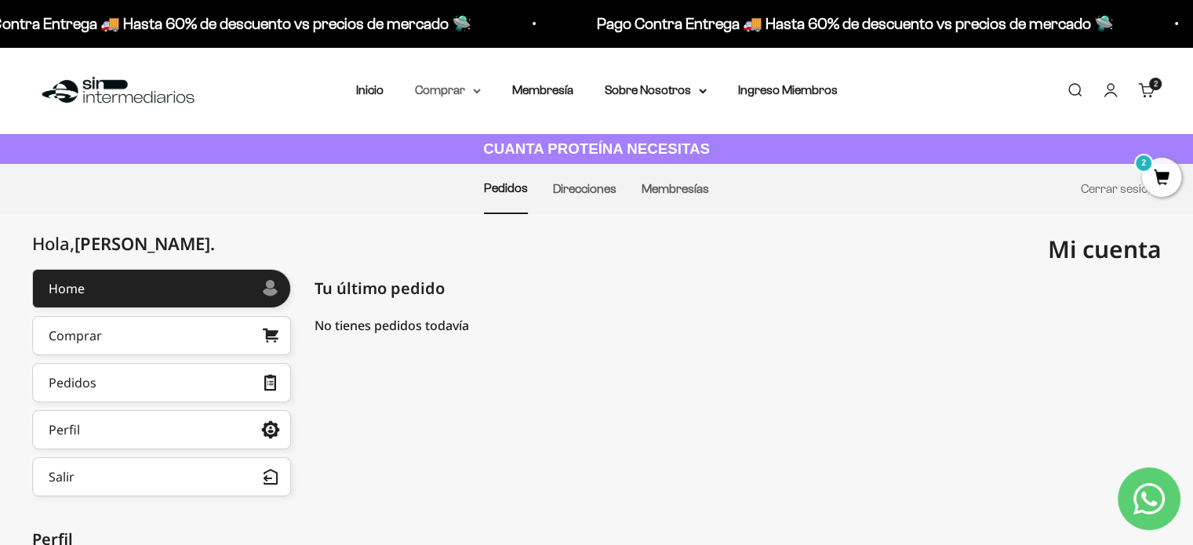
click at [480, 87] on summary "Comprar" at bounding box center [448, 90] width 66 height 20
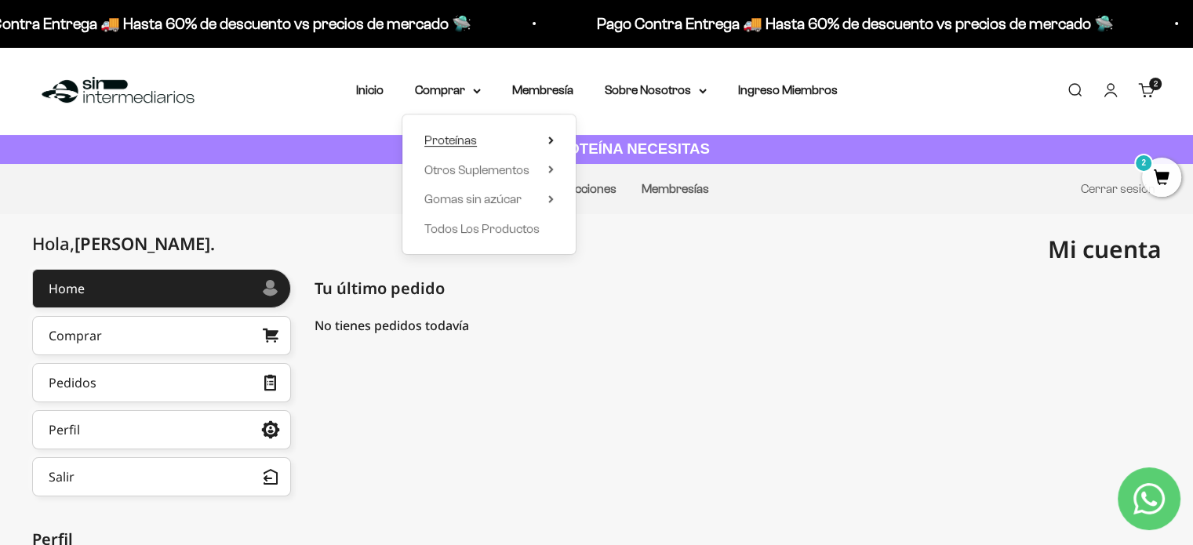
click at [486, 143] on summary "Proteínas" at bounding box center [488, 140] width 129 height 20
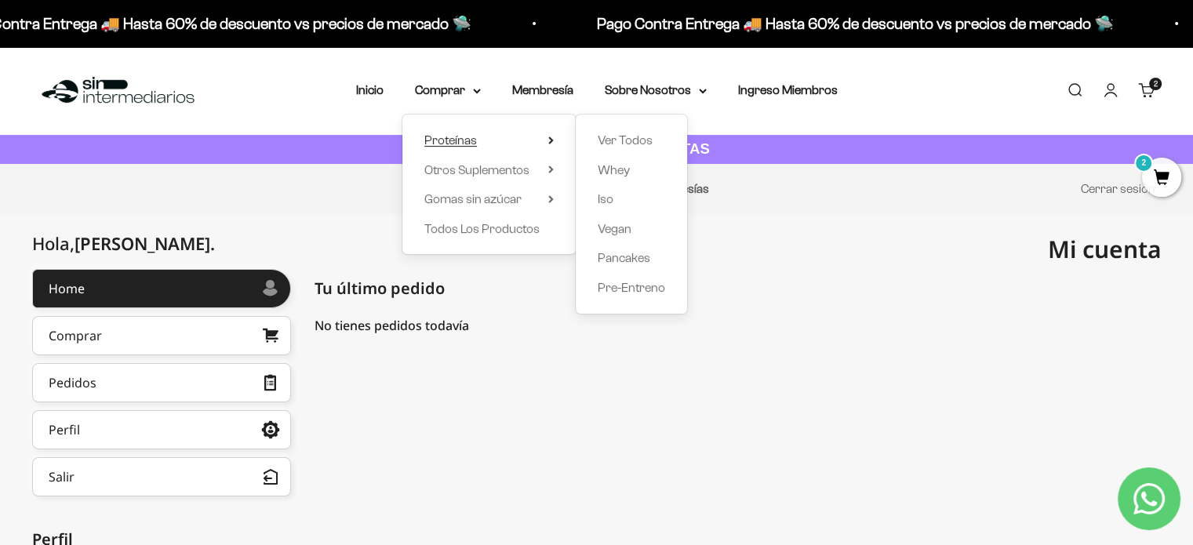
click at [452, 138] on span "Proteínas" at bounding box center [450, 139] width 53 height 13
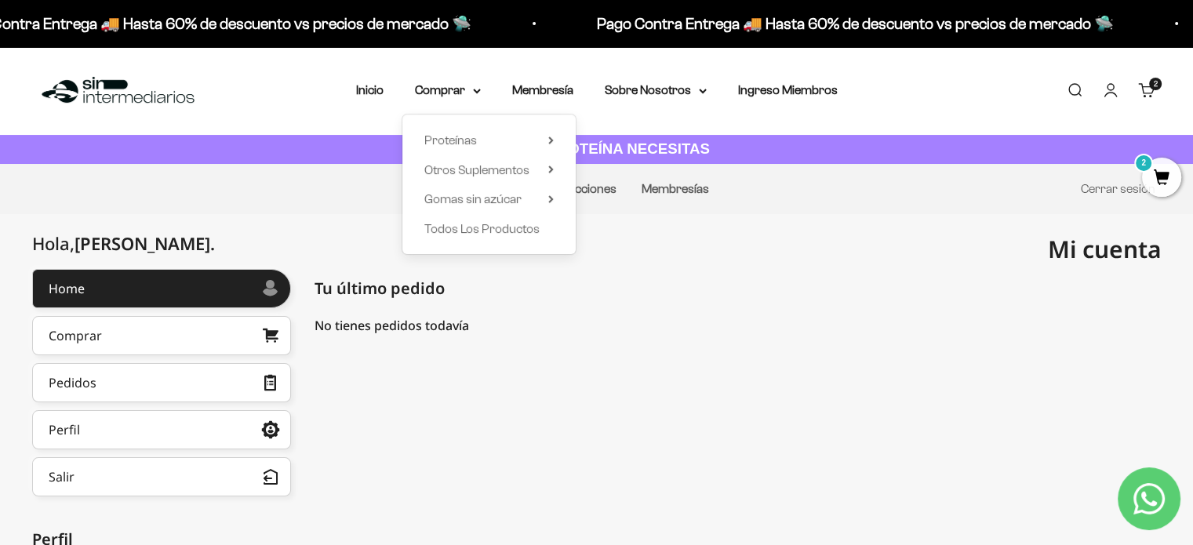
drag, startPoint x: 551, startPoint y: 134, endPoint x: 599, endPoint y: 142, distance: 49.3
click at [552, 134] on summary "Proteínas" at bounding box center [488, 140] width 129 height 20
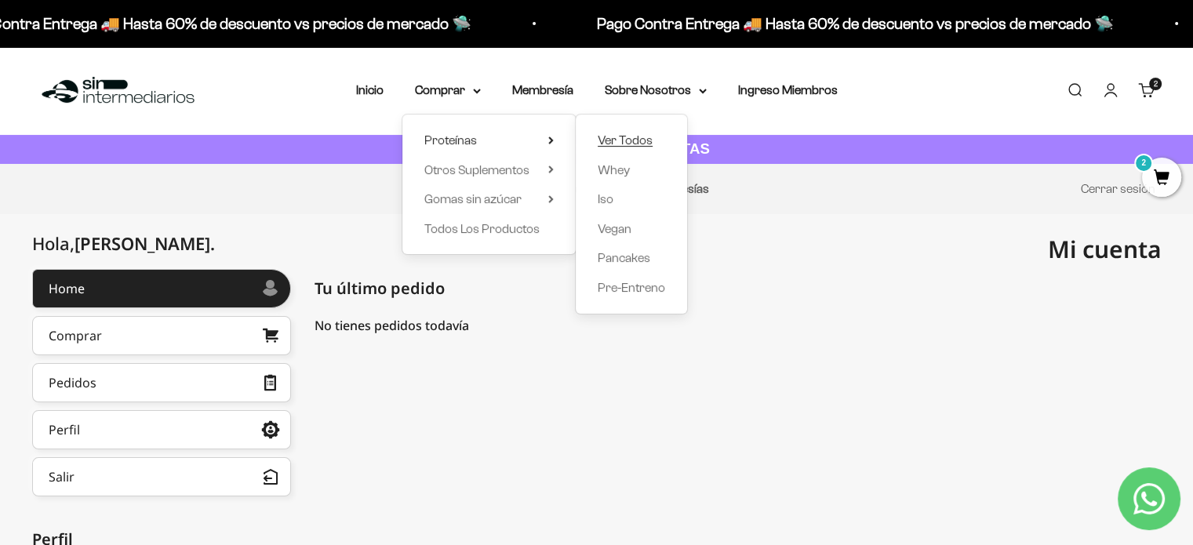
click at [609, 144] on span "Ver Todos" at bounding box center [625, 139] width 55 height 13
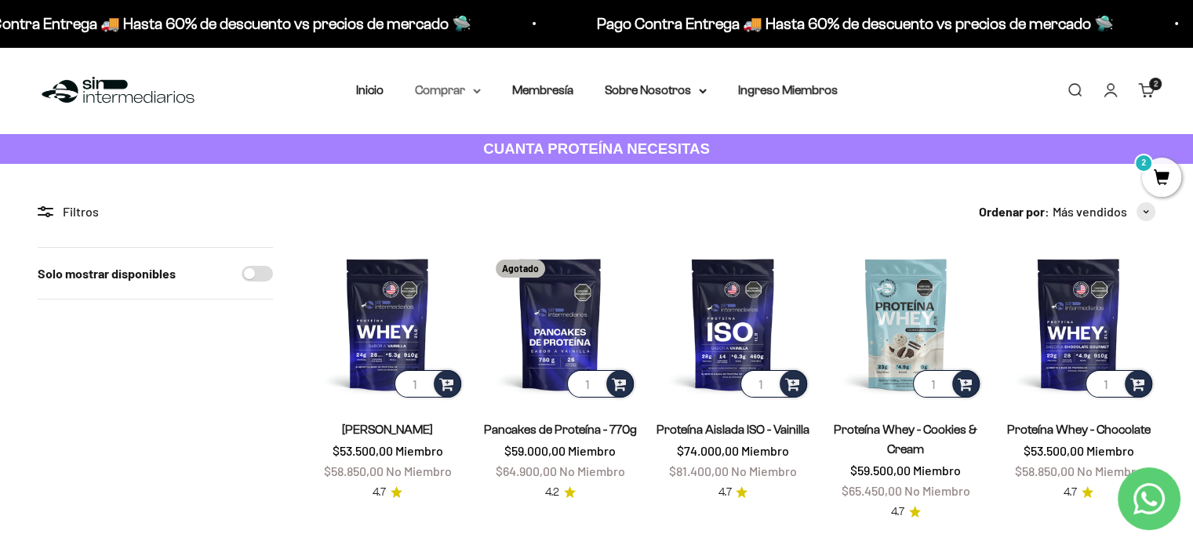
click at [476, 93] on icon at bounding box center [477, 91] width 8 height 5
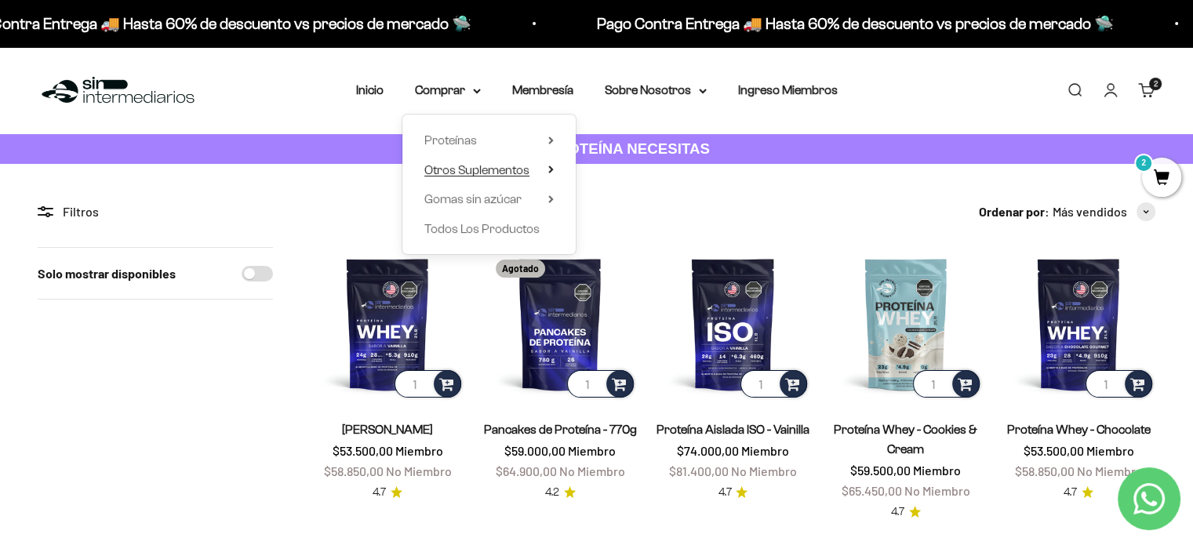
click at [552, 167] on icon at bounding box center [550, 170] width 5 height 8
click at [516, 230] on span "Todos Los Productos" at bounding box center [481, 228] width 115 height 13
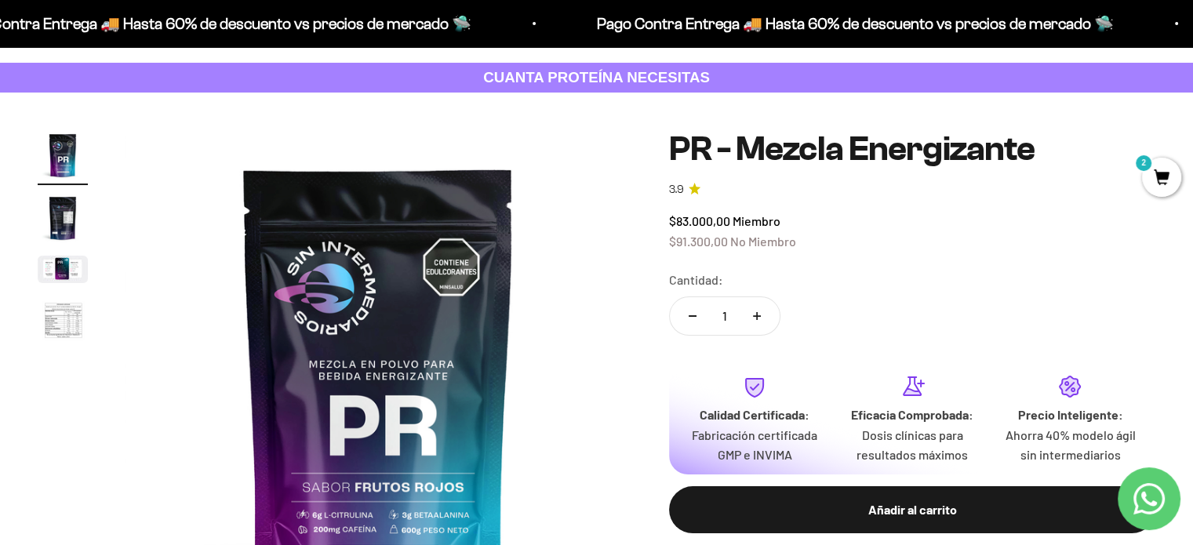
scroll to position [157, 0]
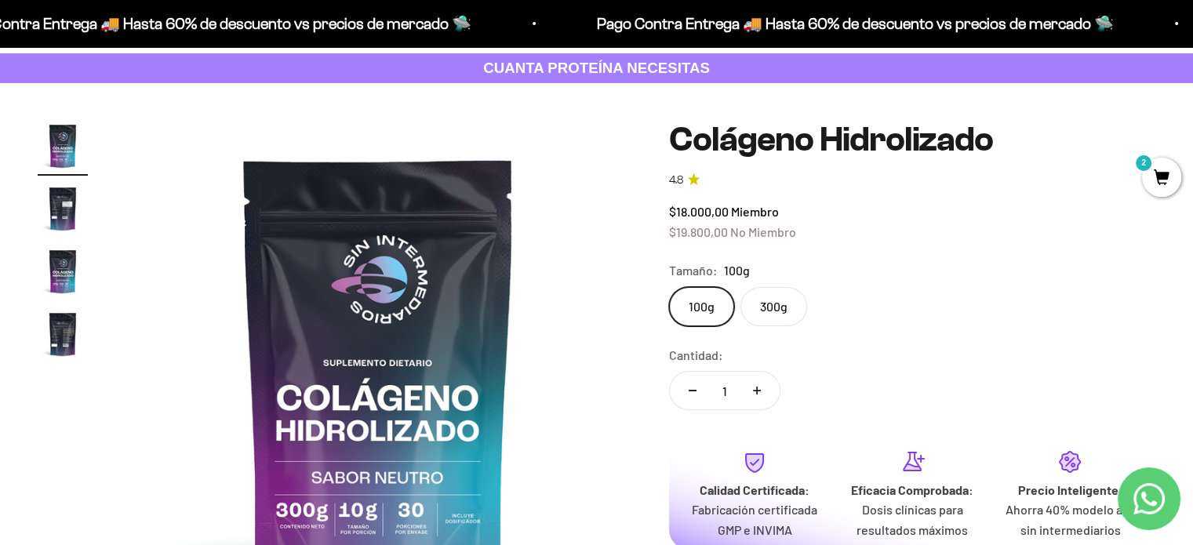
scroll to position [157, 0]
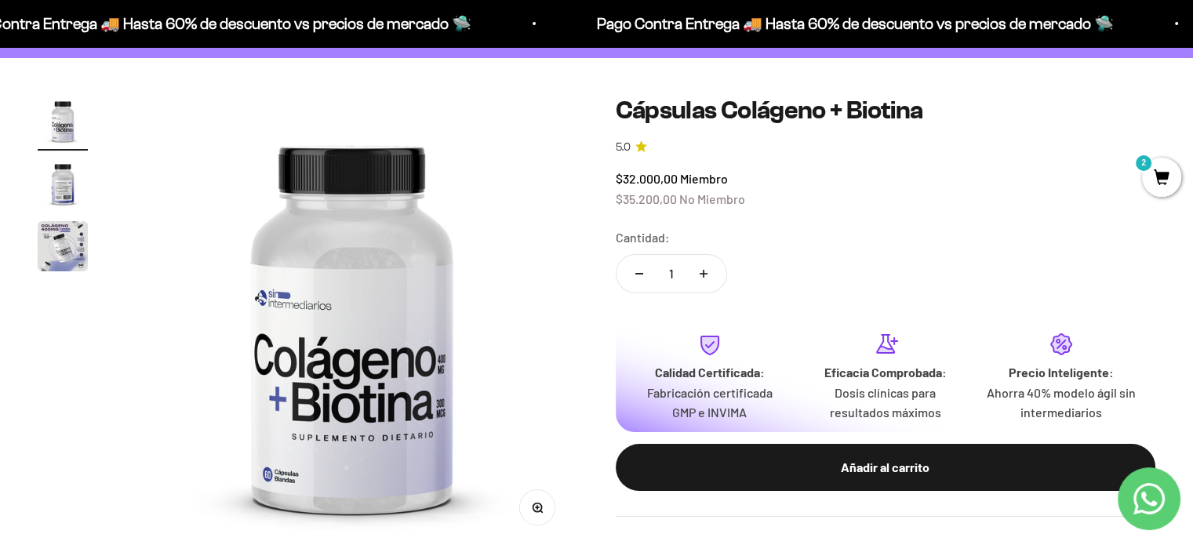
scroll to position [78, 0]
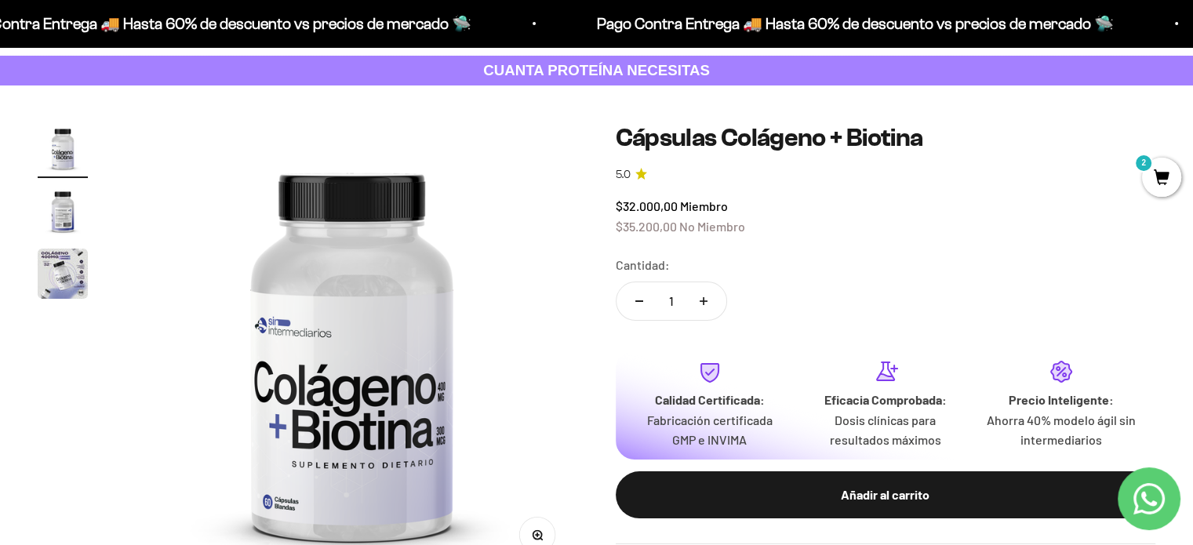
click at [59, 220] on img "Ir al artículo 2" at bounding box center [63, 211] width 50 height 50
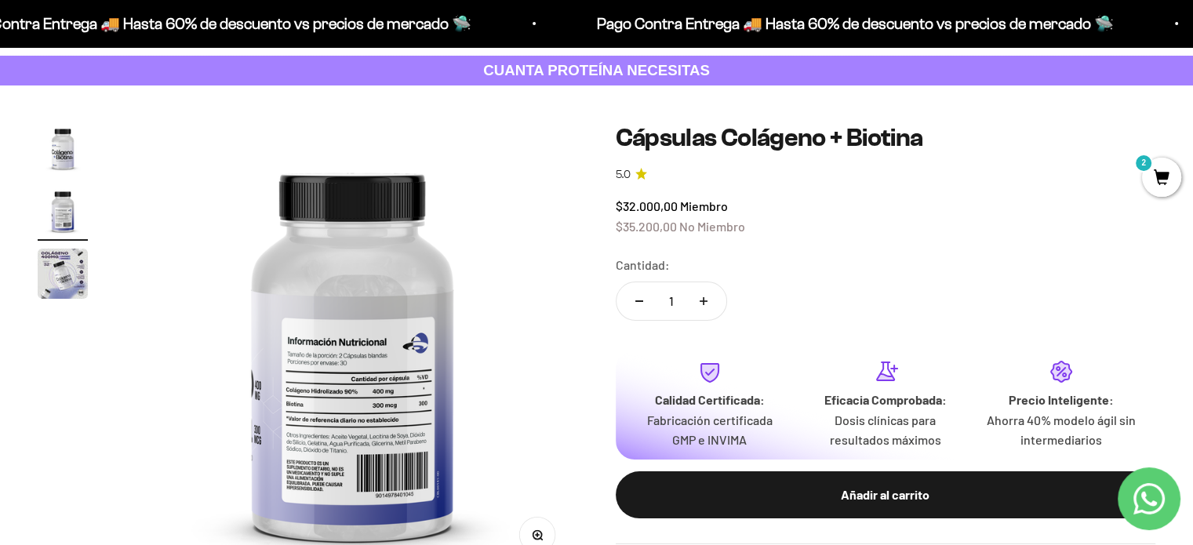
click at [62, 263] on img "Ir al artículo 3" at bounding box center [63, 274] width 50 height 50
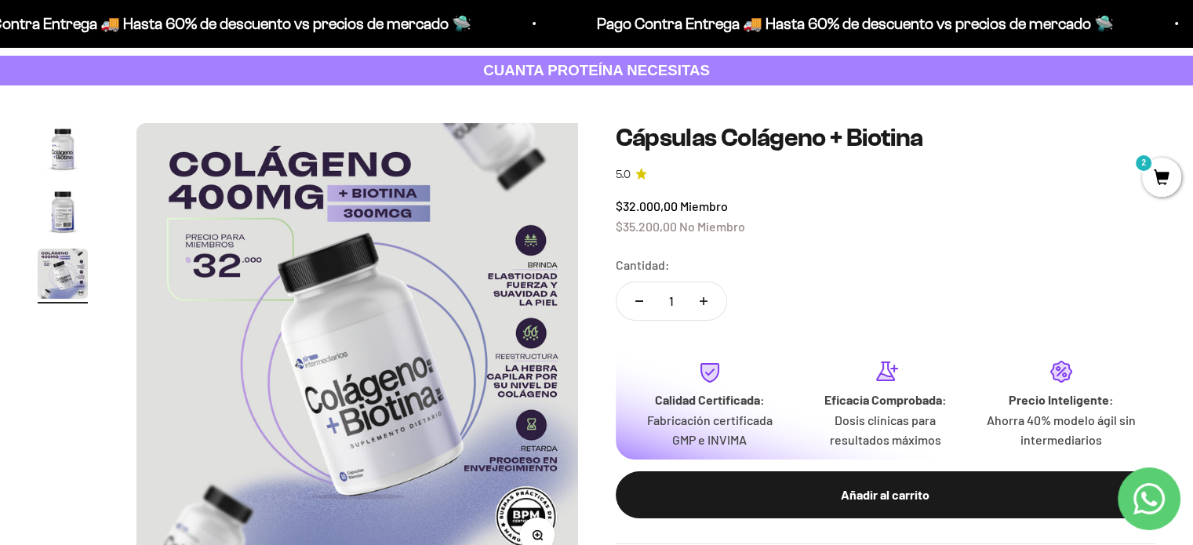
scroll to position [0, 942]
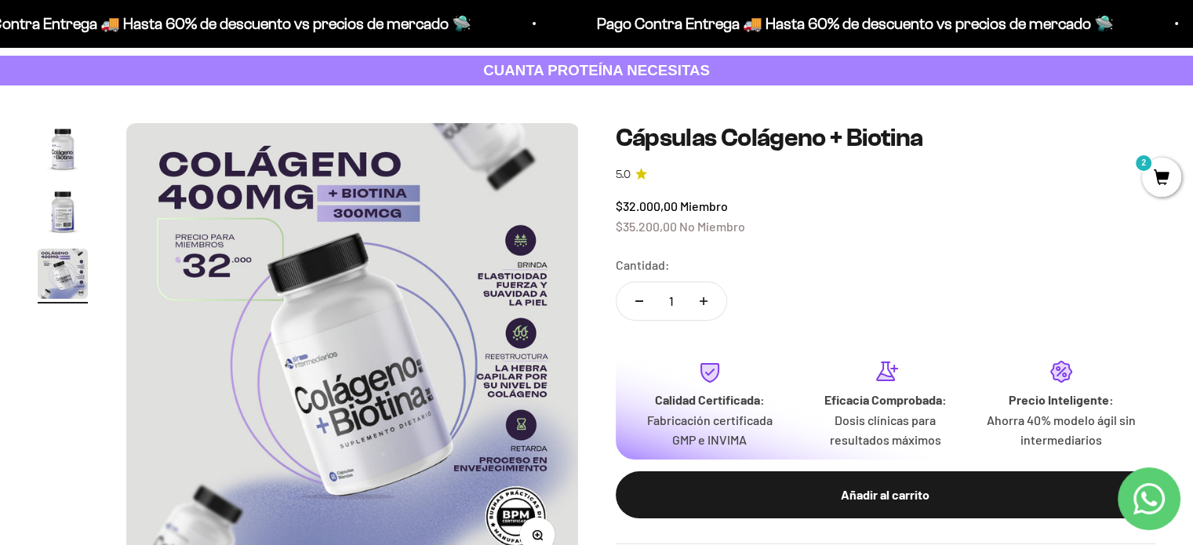
click at [703, 309] on button "Aumentar cantidad" at bounding box center [704, 301] width 46 height 38
type input "2"
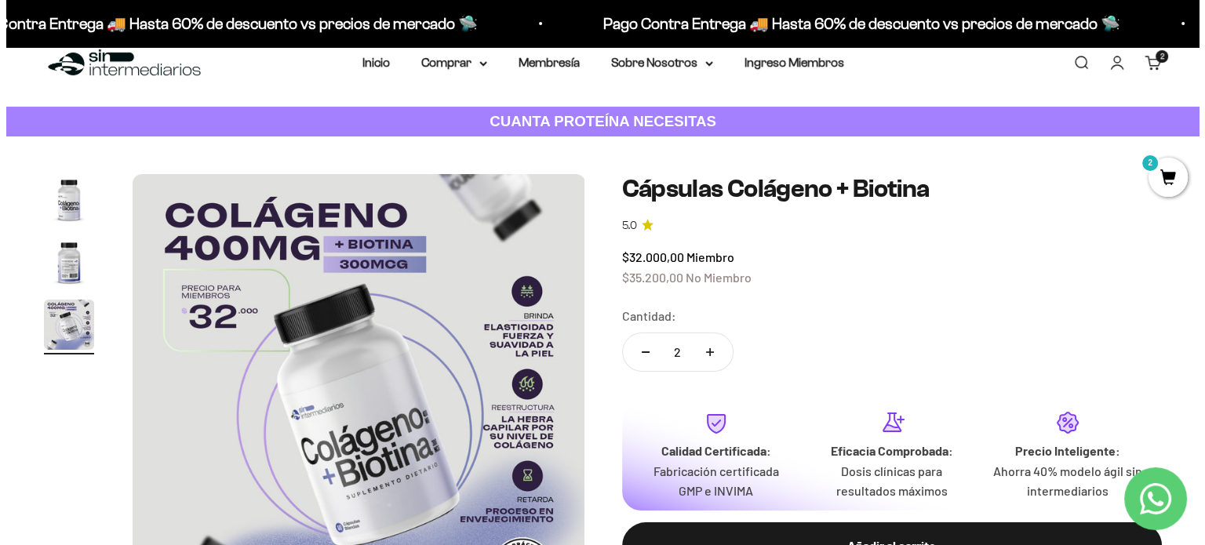
scroll to position [0, 0]
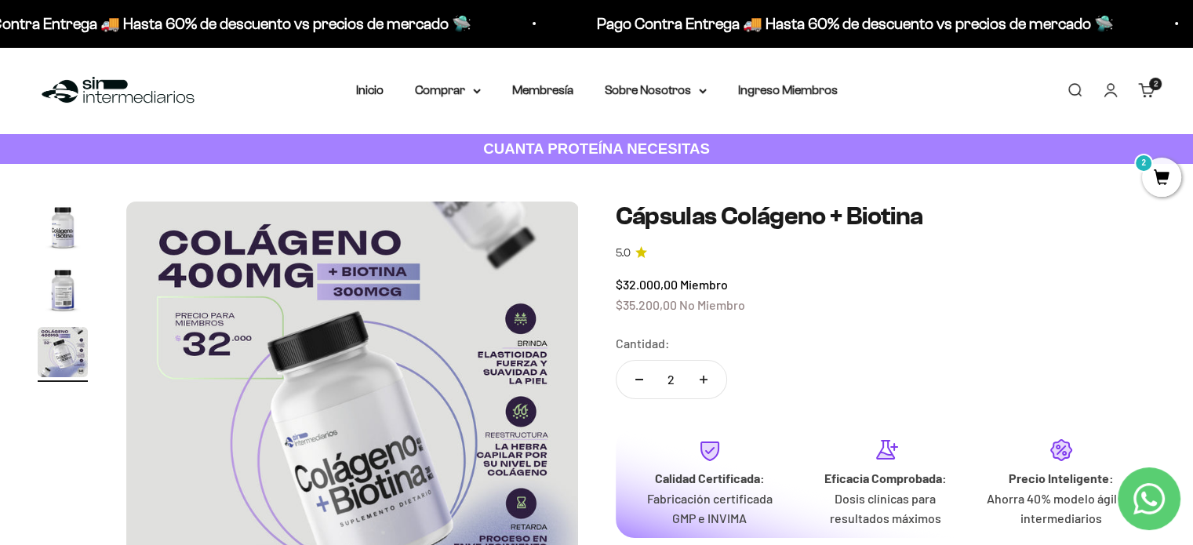
click at [1153, 167] on span "2" at bounding box center [1161, 177] width 39 height 39
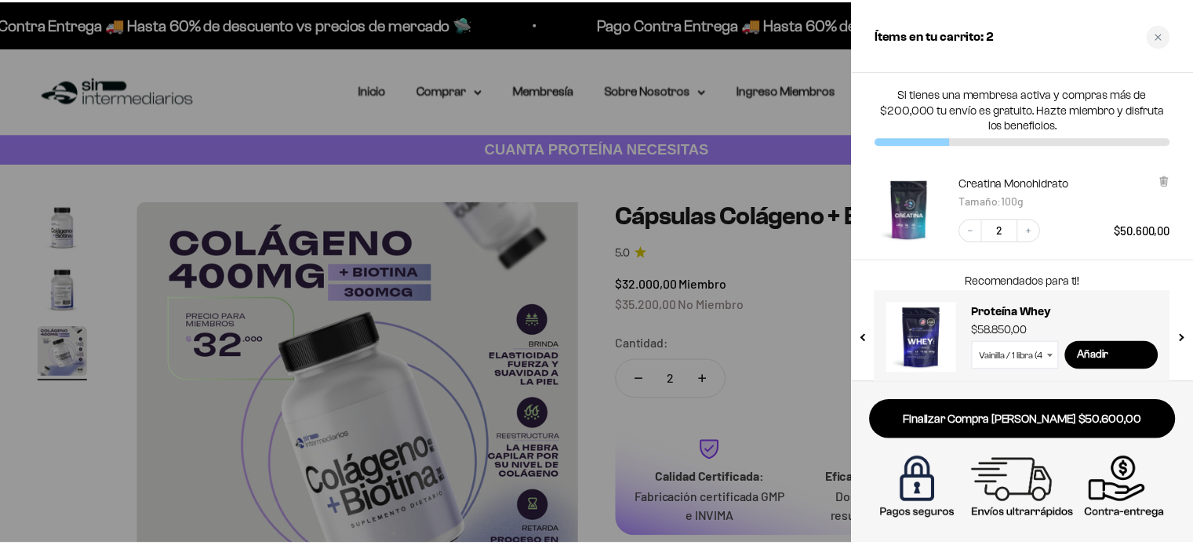
scroll to position [0, 954]
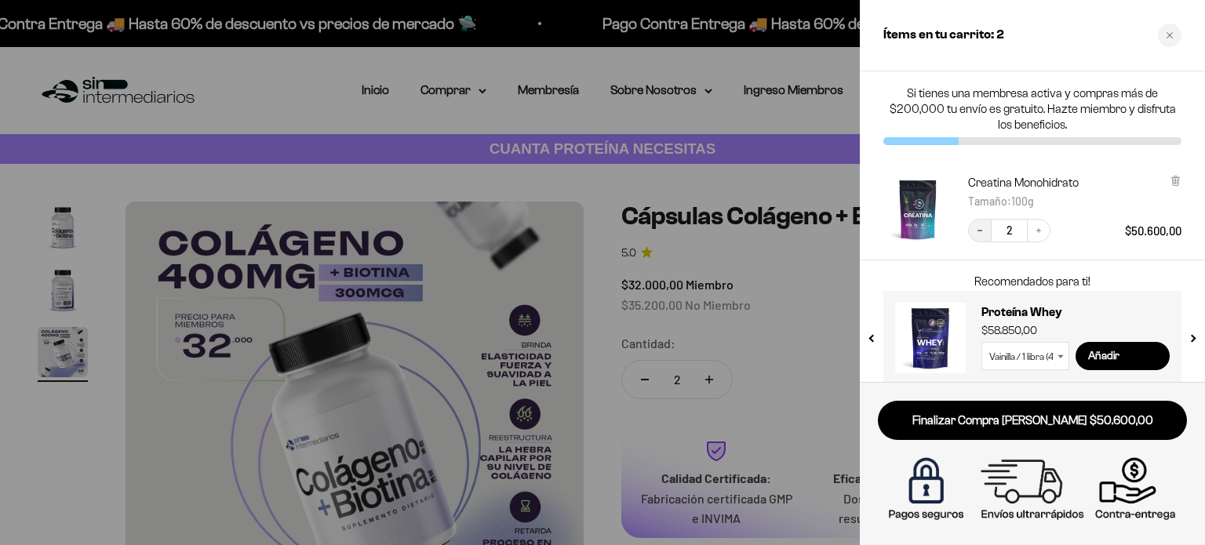
click at [985, 231] on button "Decrease quantity" at bounding box center [980, 231] width 24 height 24
click at [1166, 38] on icon "Close cart" at bounding box center [1170, 35] width 8 height 8
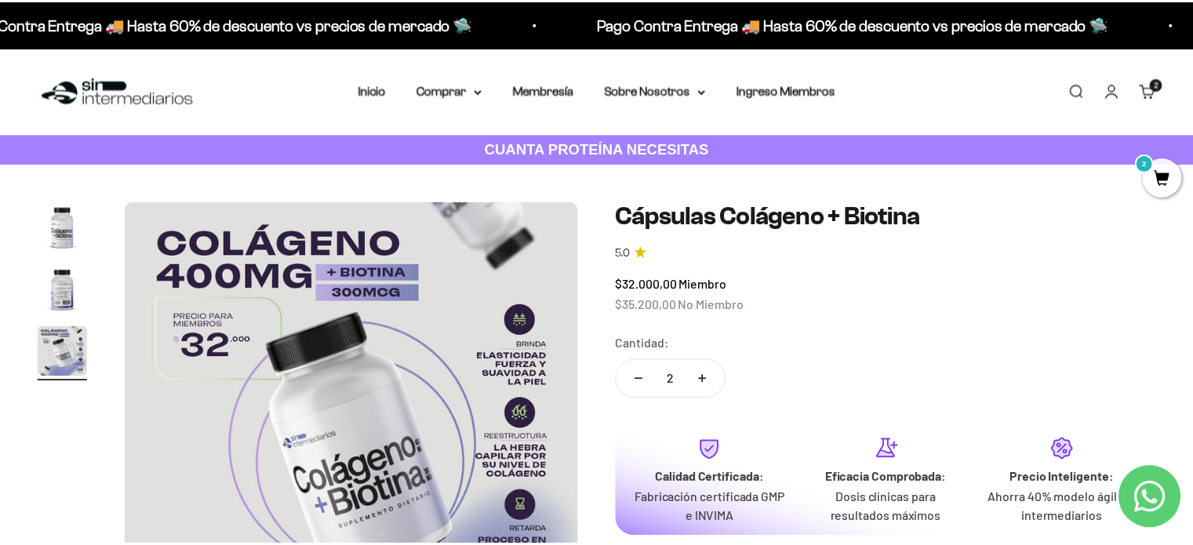
scroll to position [0, 942]
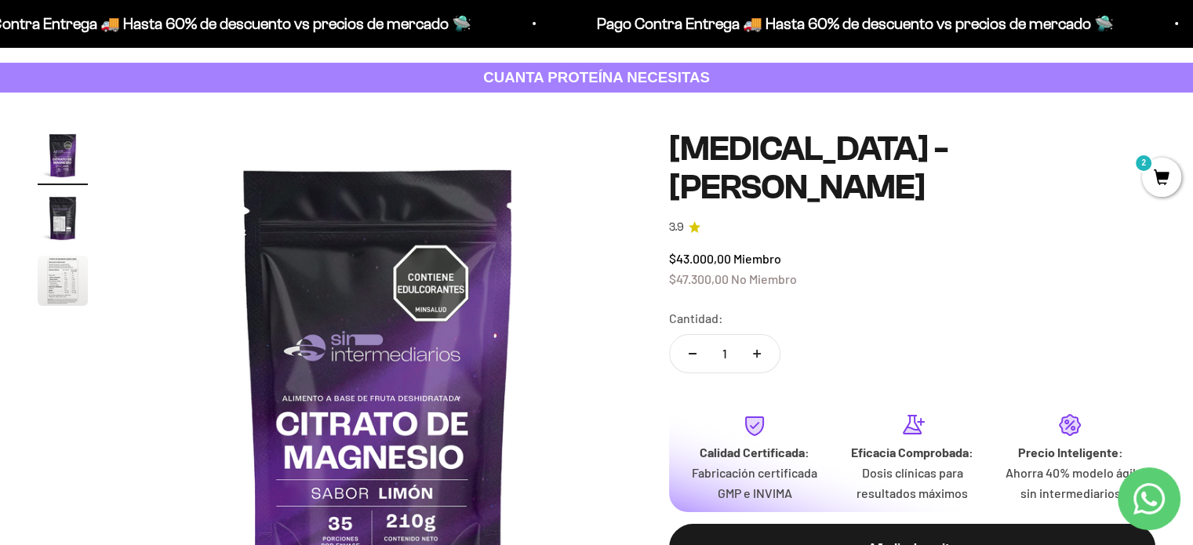
scroll to position [157, 0]
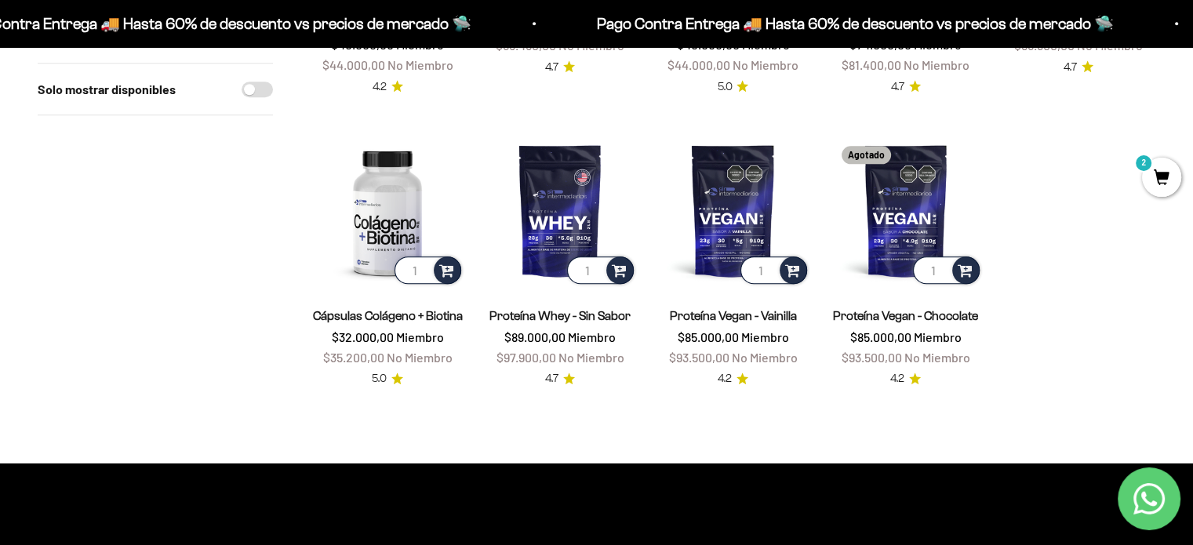
scroll to position [1412, 0]
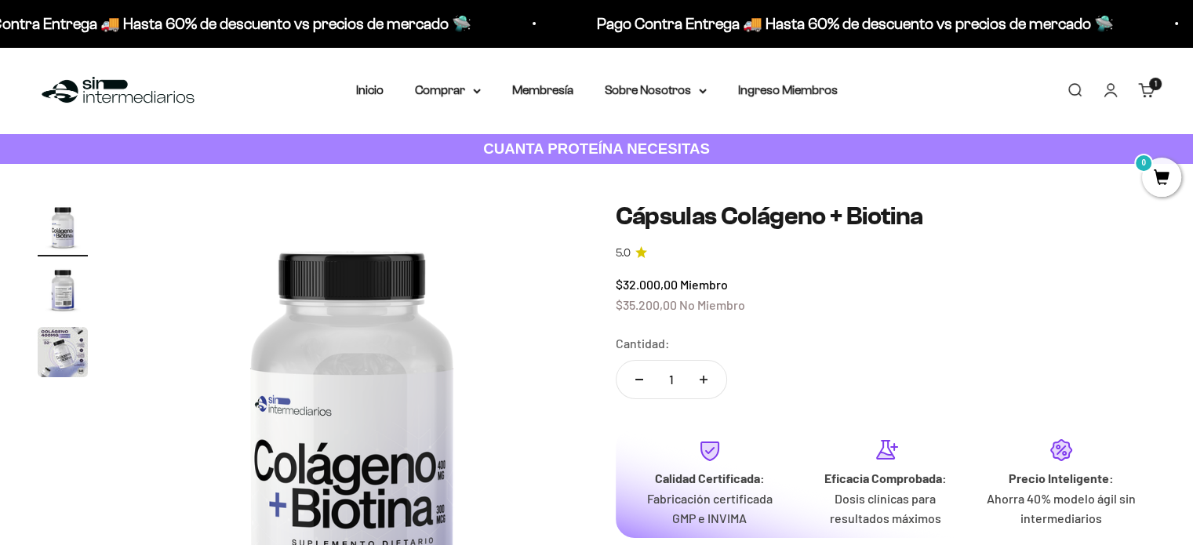
click at [698, 370] on button "Aumentar cantidad" at bounding box center [704, 380] width 46 height 38
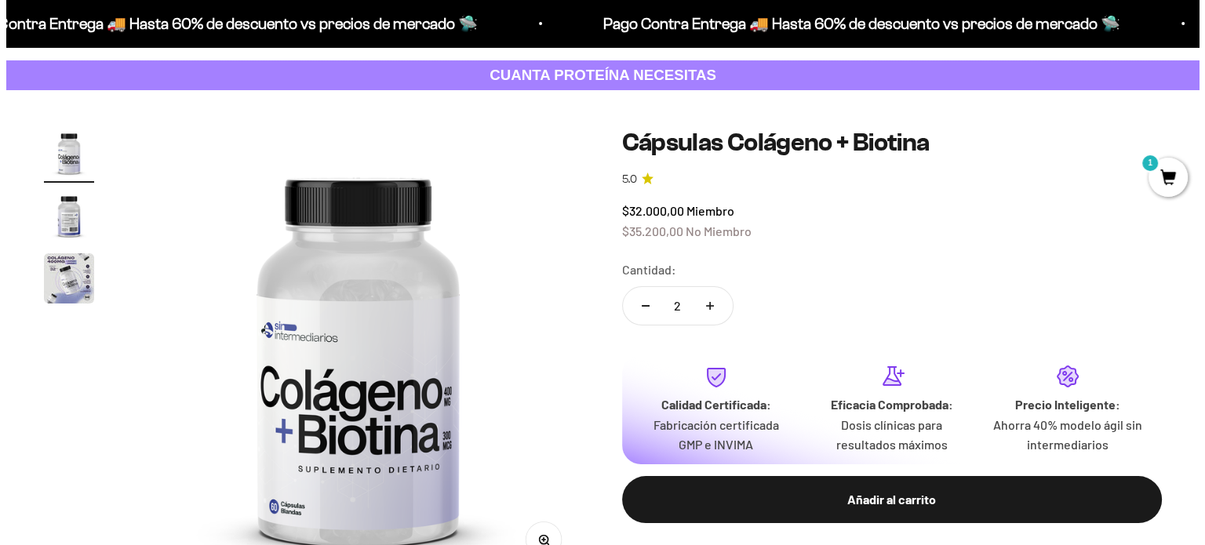
scroll to position [157, 0]
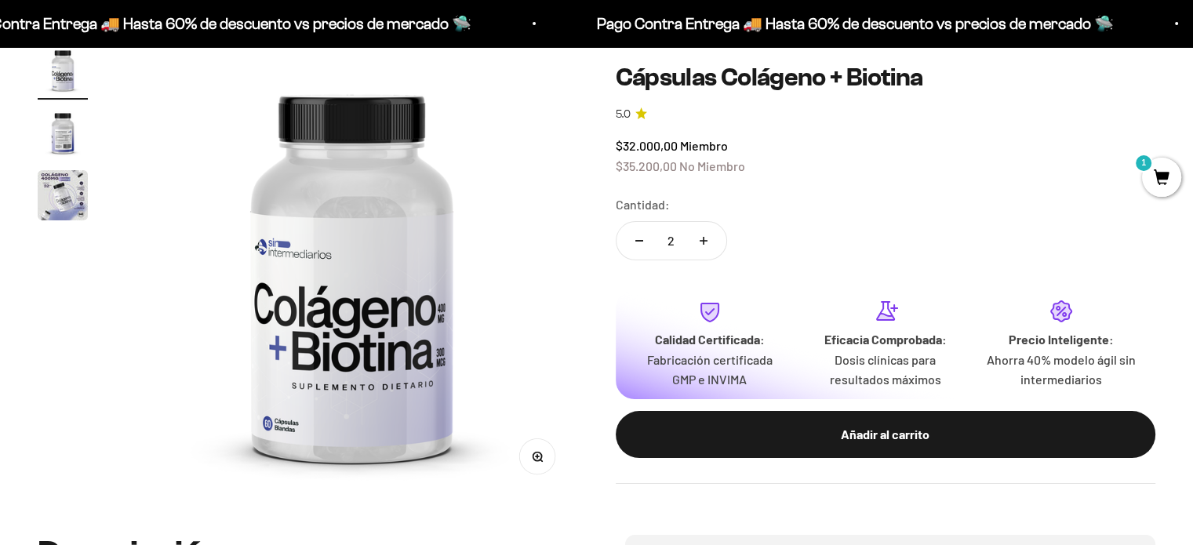
click at [643, 243] on button "Reducir cantidad" at bounding box center [640, 241] width 46 height 38
type input "1"
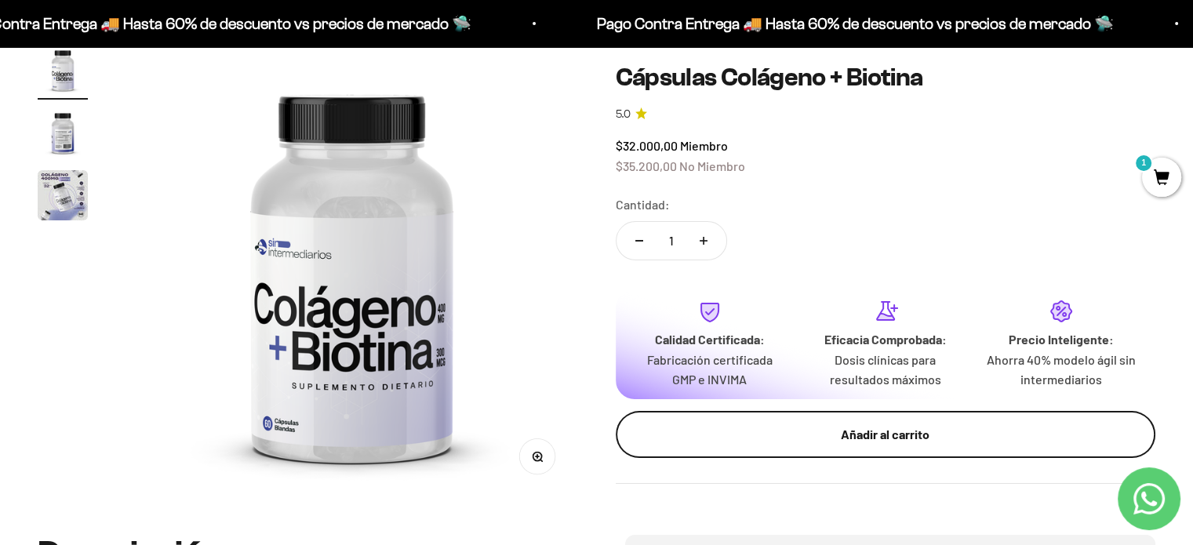
click at [851, 422] on button "Añadir al carrito" at bounding box center [886, 434] width 541 height 47
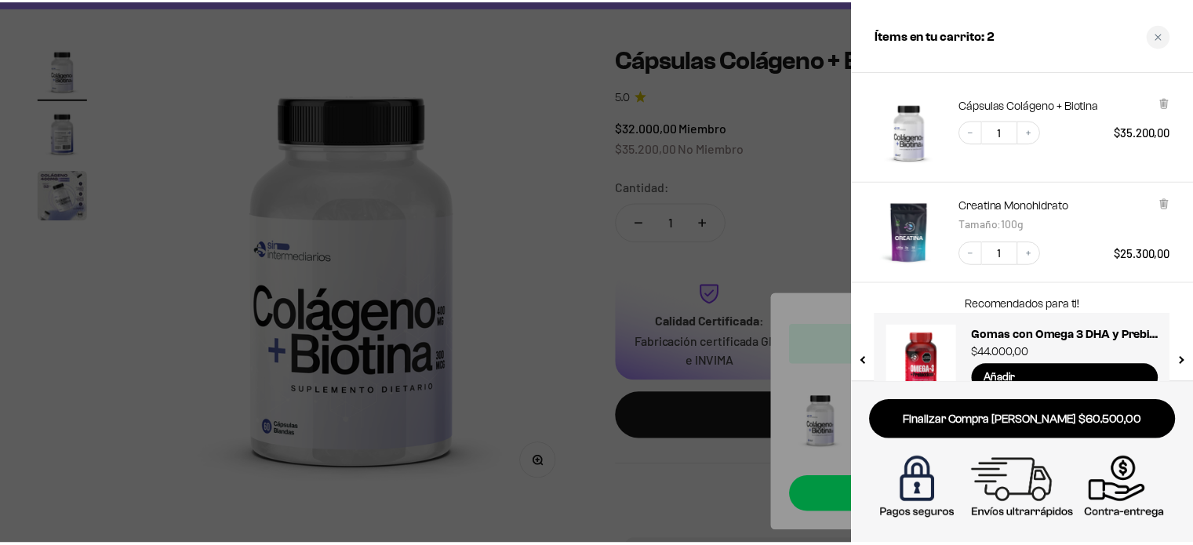
scroll to position [0, 0]
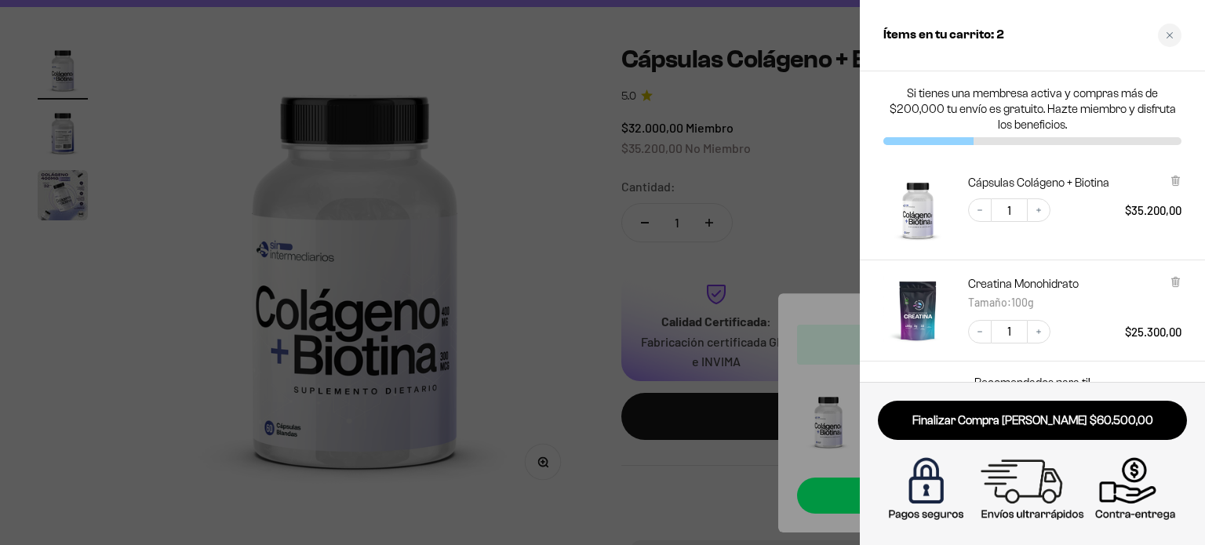
click at [648, 102] on div at bounding box center [602, 272] width 1205 height 545
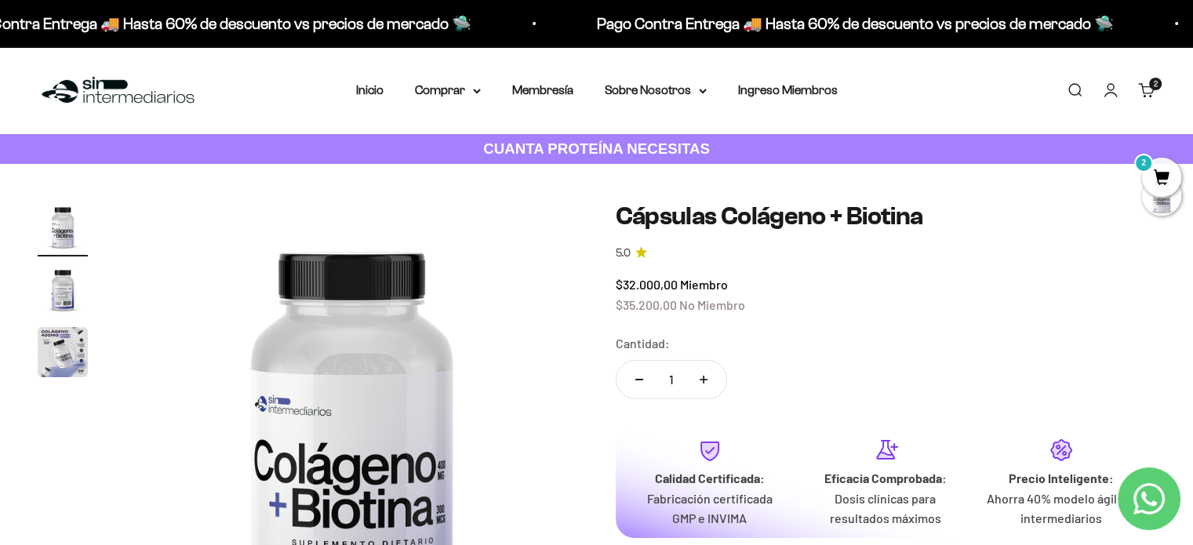
click at [1164, 178] on span "2" at bounding box center [1161, 177] width 39 height 39
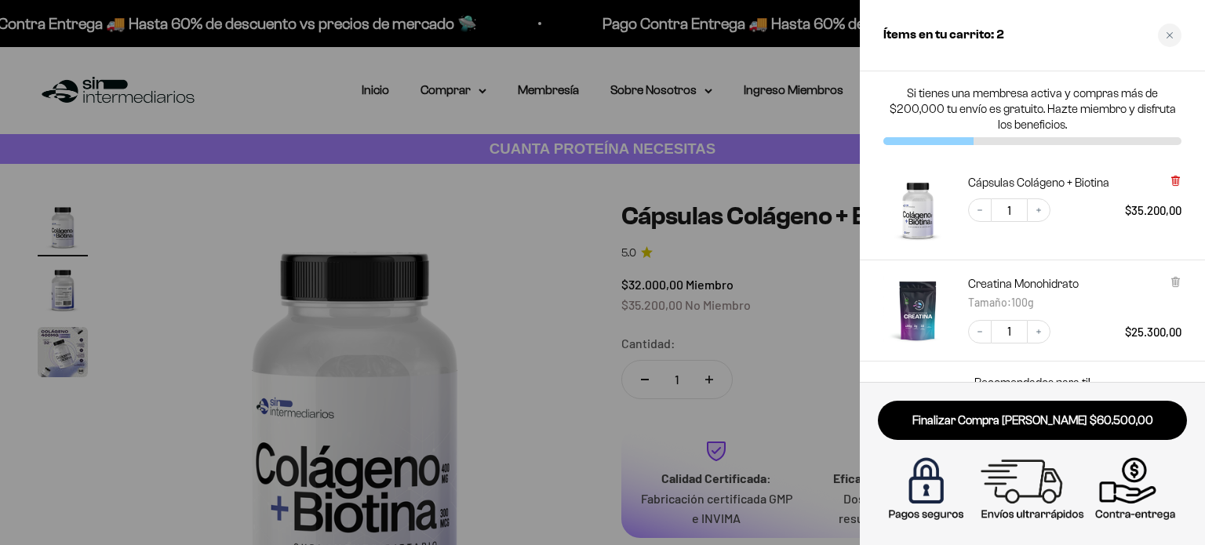
click at [1171, 178] on icon at bounding box center [1176, 181] width 12 height 12
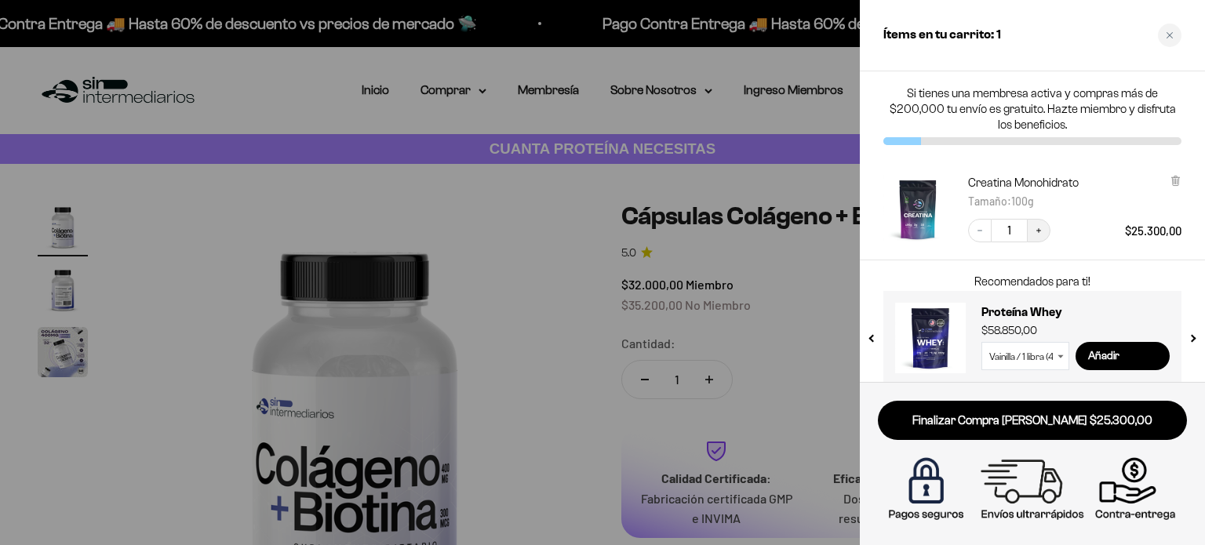
click at [1045, 222] on button "Increase quantity" at bounding box center [1039, 231] width 24 height 24
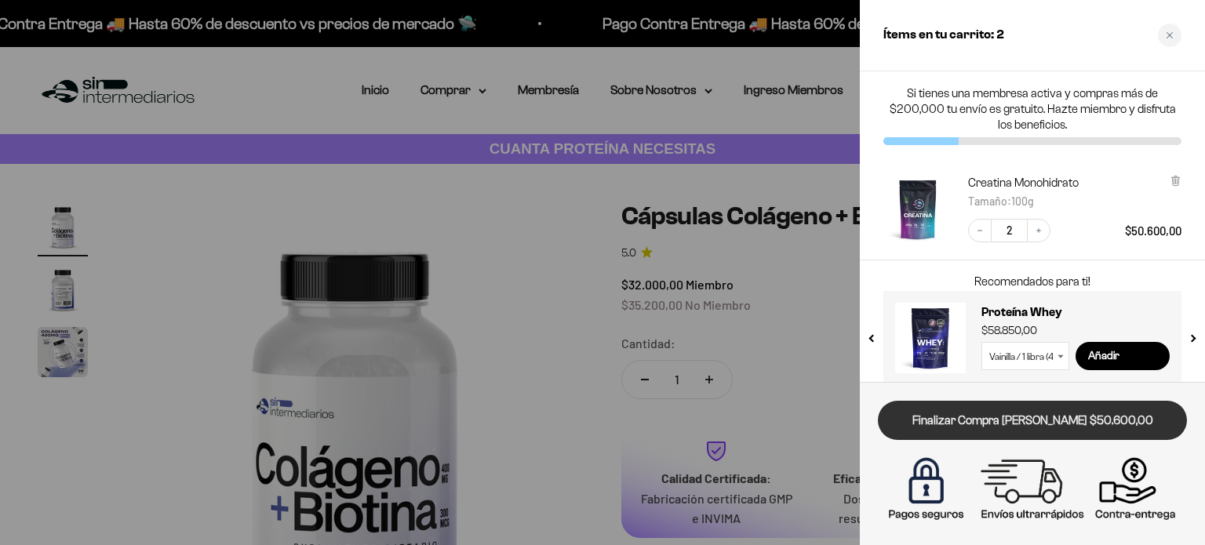
click at [1000, 421] on link "Finalizar Compra [PERSON_NAME] $50.600,00" at bounding box center [1032, 421] width 309 height 40
